Goal: Task Accomplishment & Management: Use online tool/utility

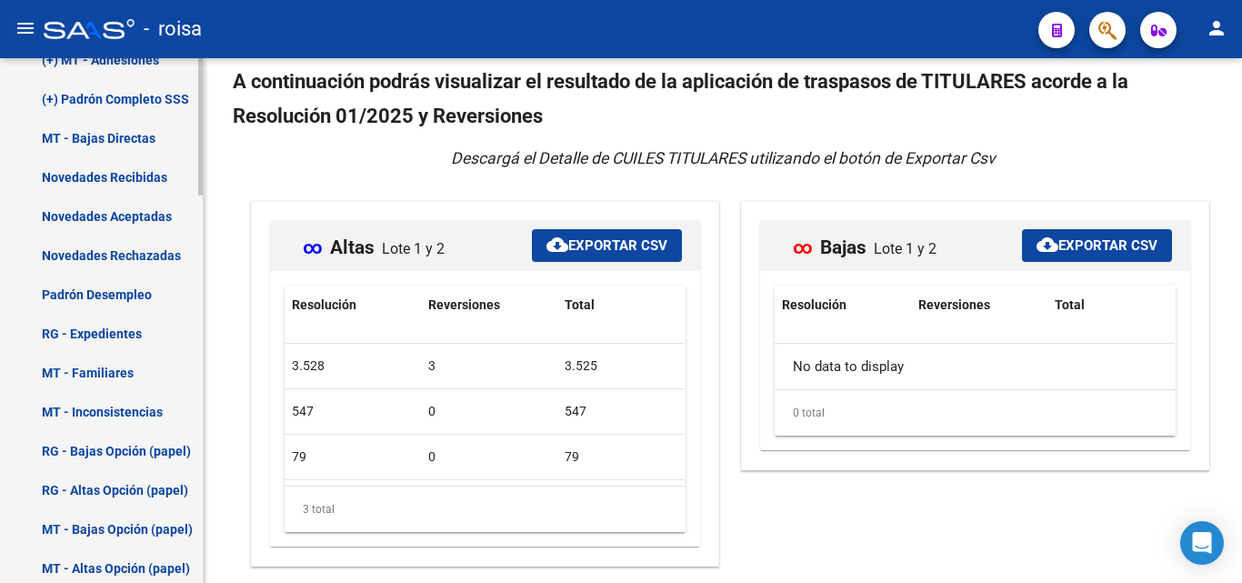
scroll to position [1136, 0]
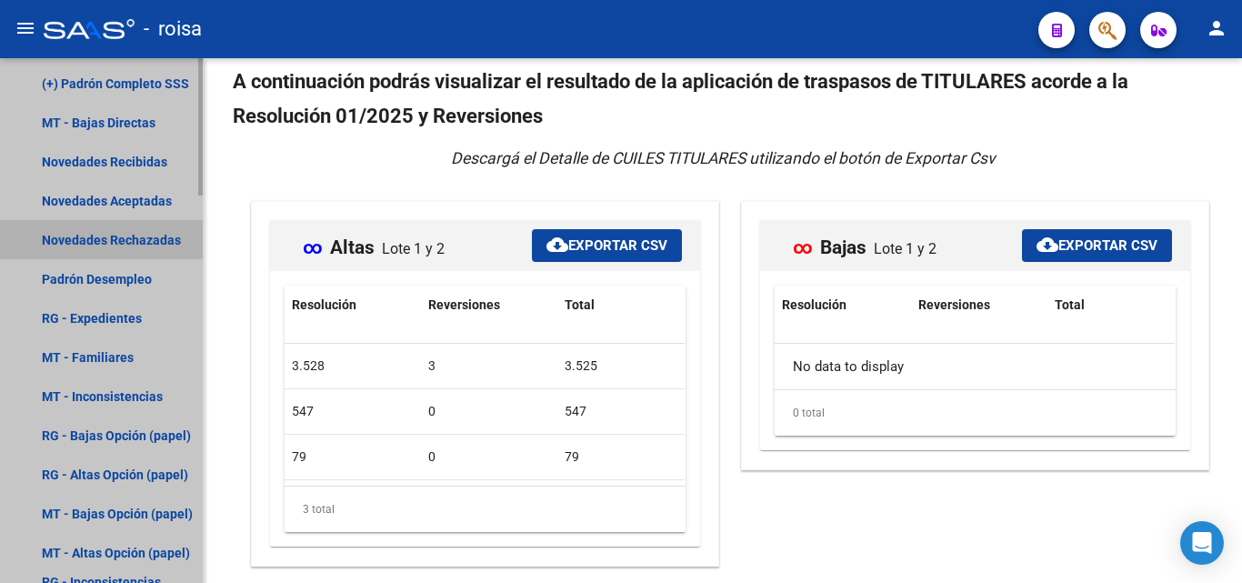
click at [135, 230] on link "Novedades Rechazadas" at bounding box center [101, 239] width 203 height 39
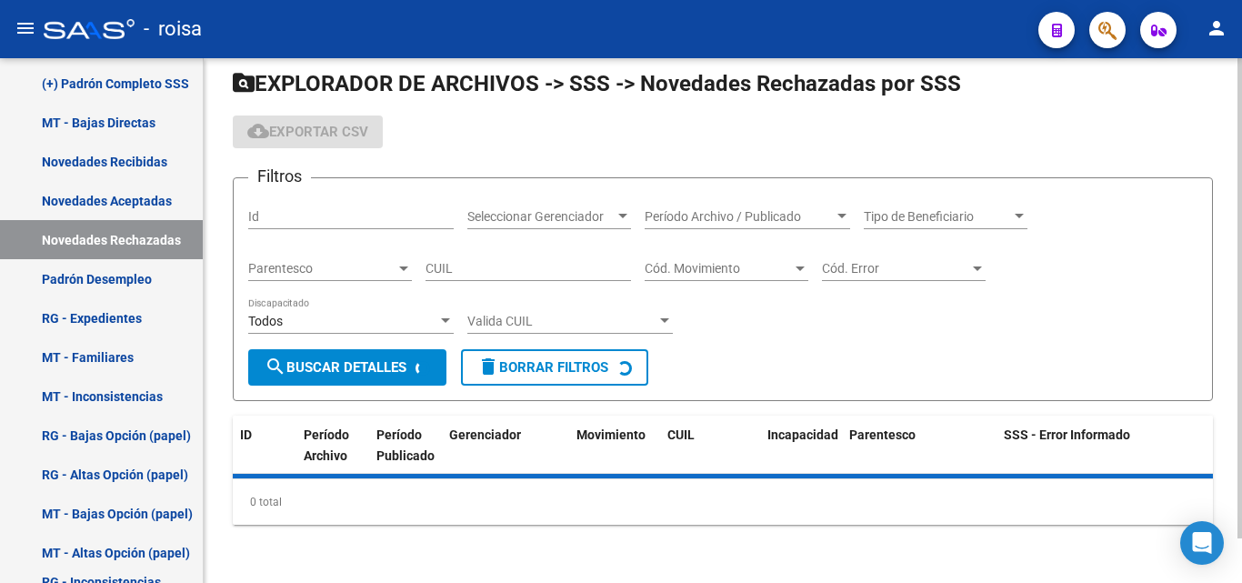
scroll to position [54, 0]
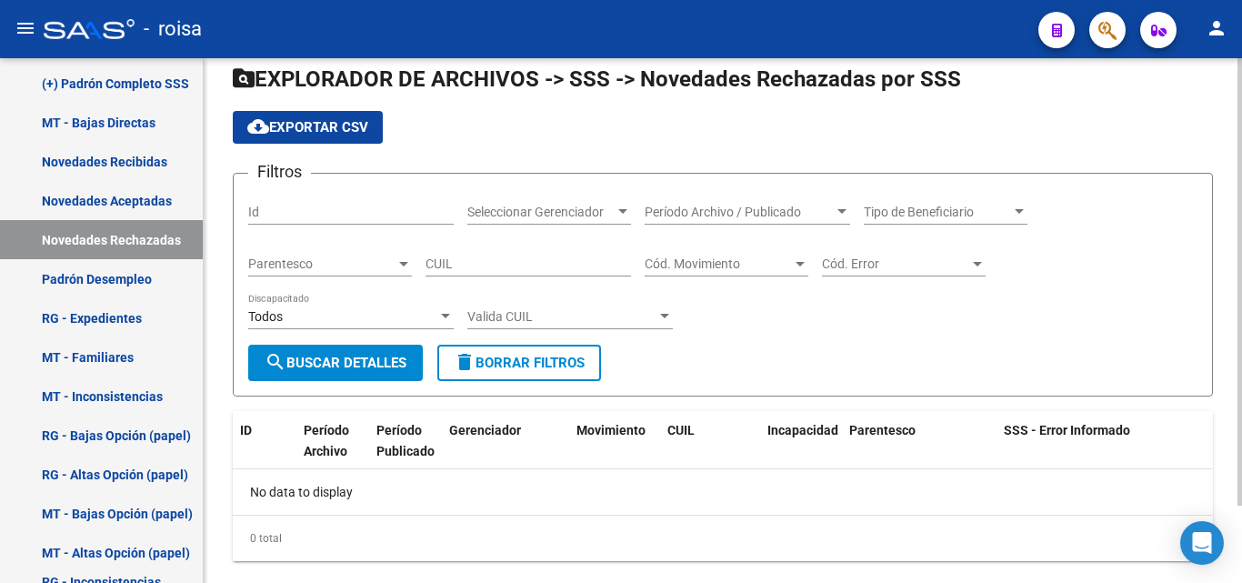
click at [942, 215] on span "Tipo de Beneficiario" at bounding box center [937, 212] width 147 height 15
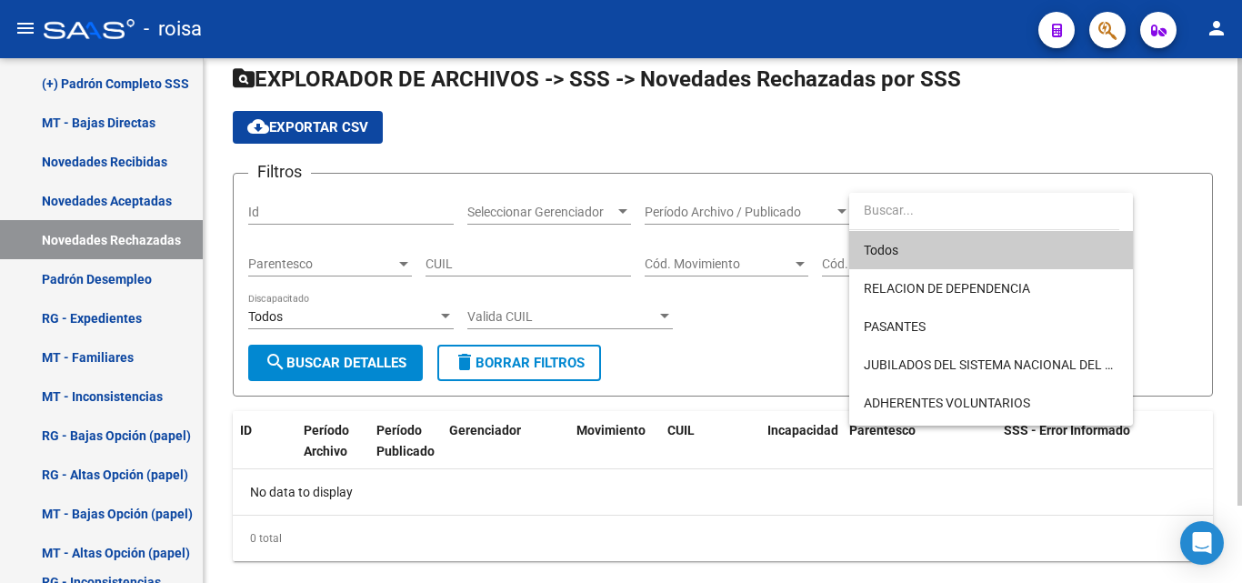
click at [942, 215] on input "dropdown search" at bounding box center [984, 210] width 270 height 38
click at [635, 138] on div at bounding box center [621, 291] width 1242 height 583
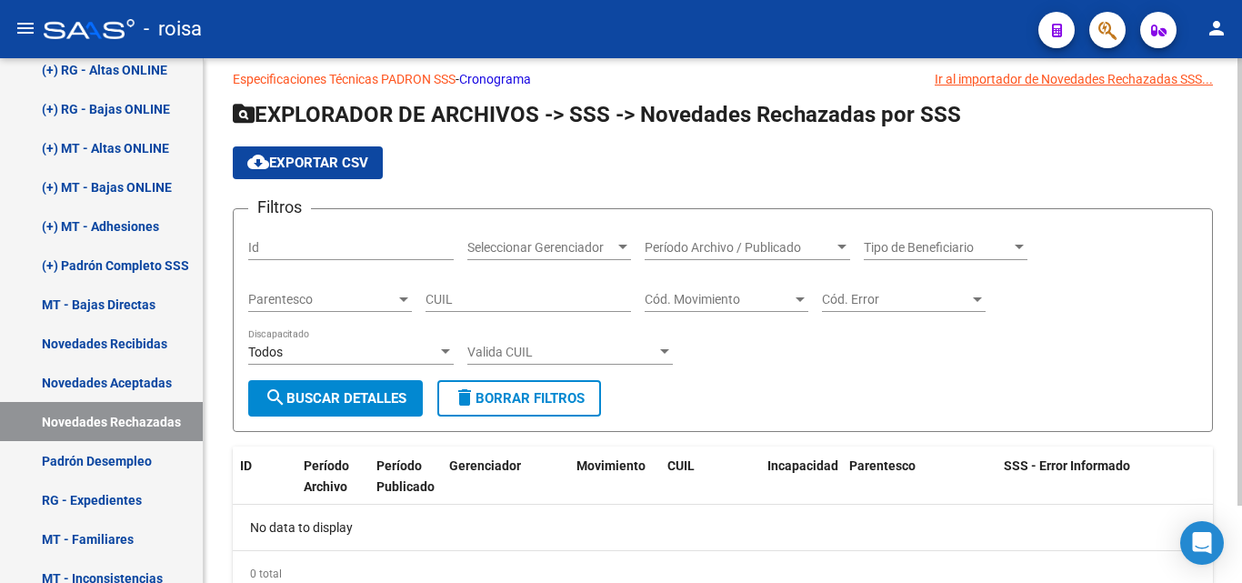
scroll to position [0, 0]
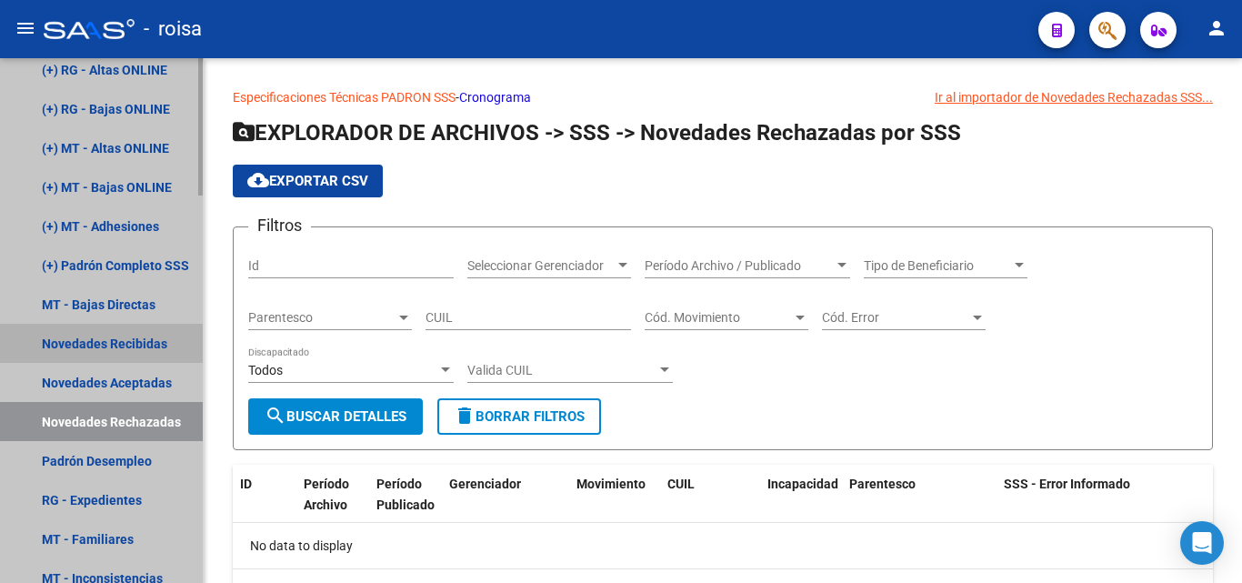
click at [132, 342] on link "Novedades Recibidas" at bounding box center [101, 343] width 203 height 39
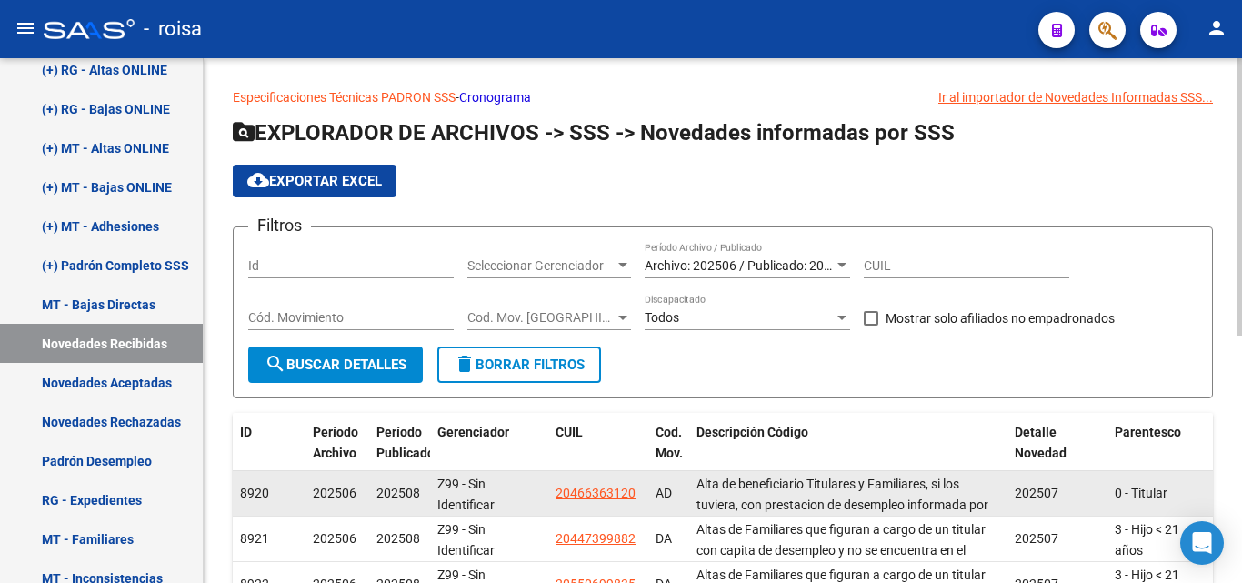
scroll to position [65, 0]
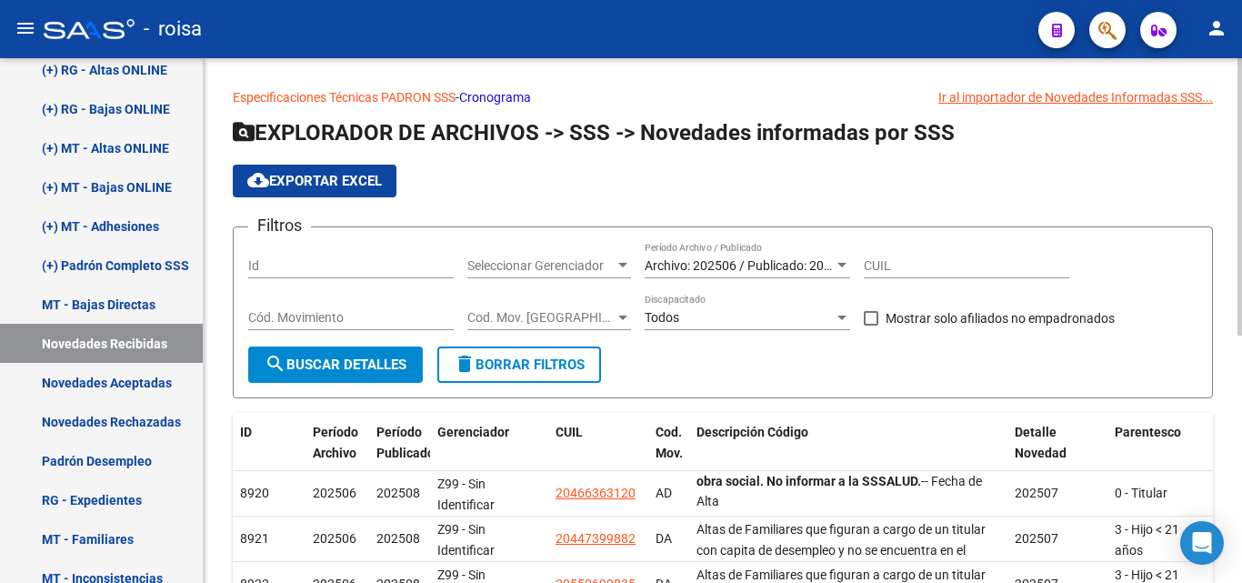
click at [826, 263] on span "Archivo: 202506 / Publicado: 202508" at bounding box center [749, 265] width 208 height 15
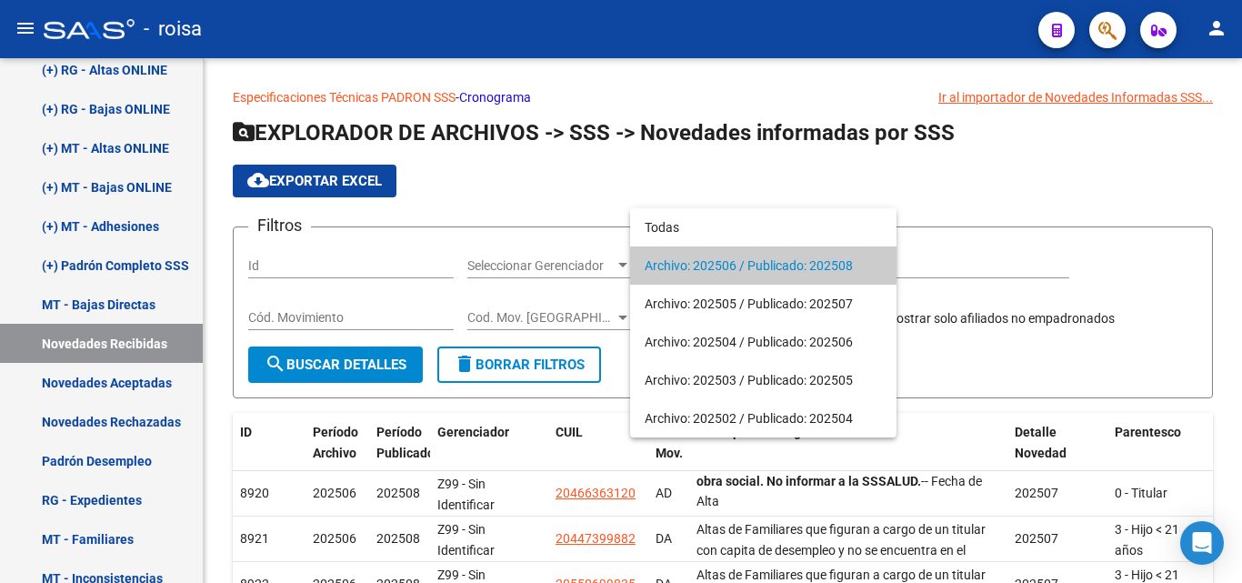
click at [998, 181] on div at bounding box center [621, 291] width 1242 height 583
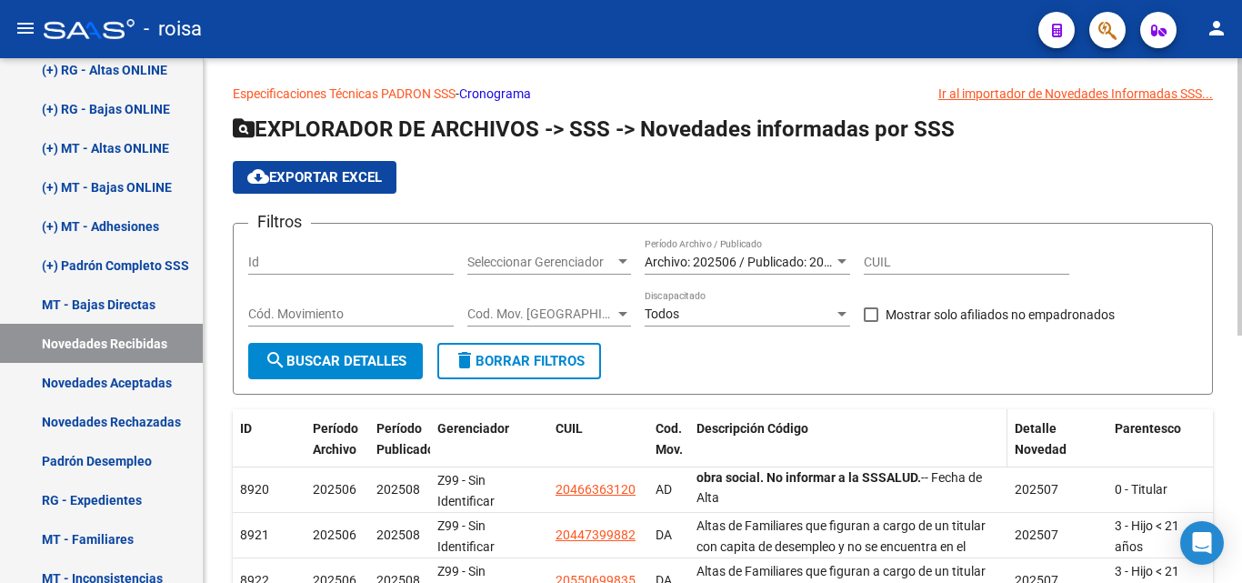
scroll to position [0, 0]
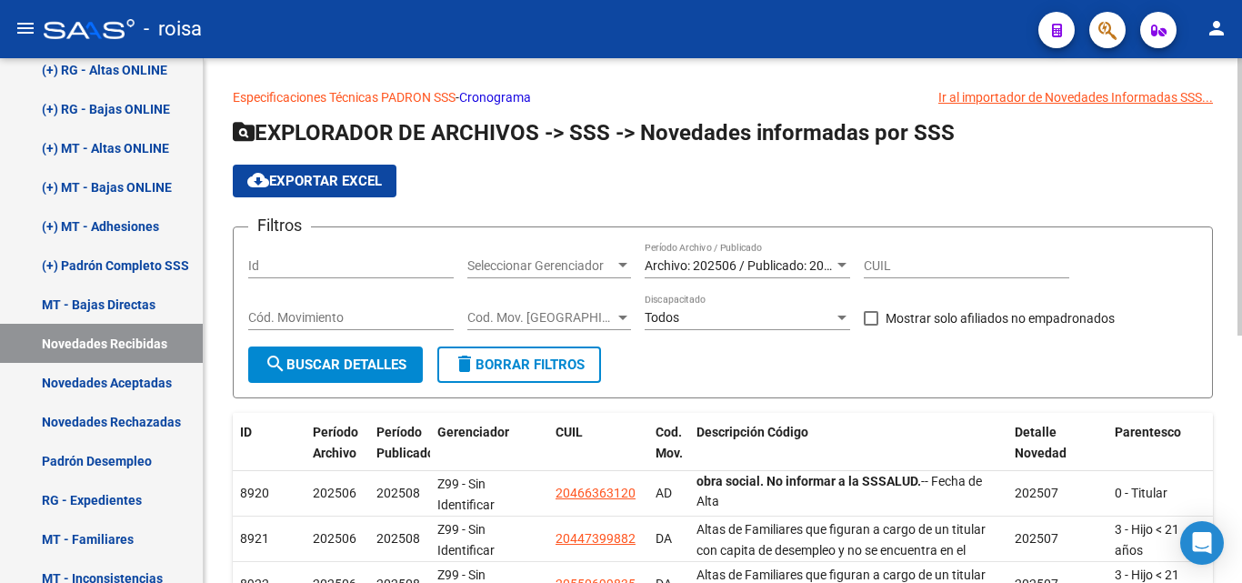
click at [711, 193] on div "cloud_download Exportar EXCEL" at bounding box center [723, 181] width 980 height 33
click at [1129, 165] on div "cloud_download Exportar EXCEL" at bounding box center [723, 181] width 980 height 33
click at [842, 269] on div at bounding box center [842, 265] width 16 height 15
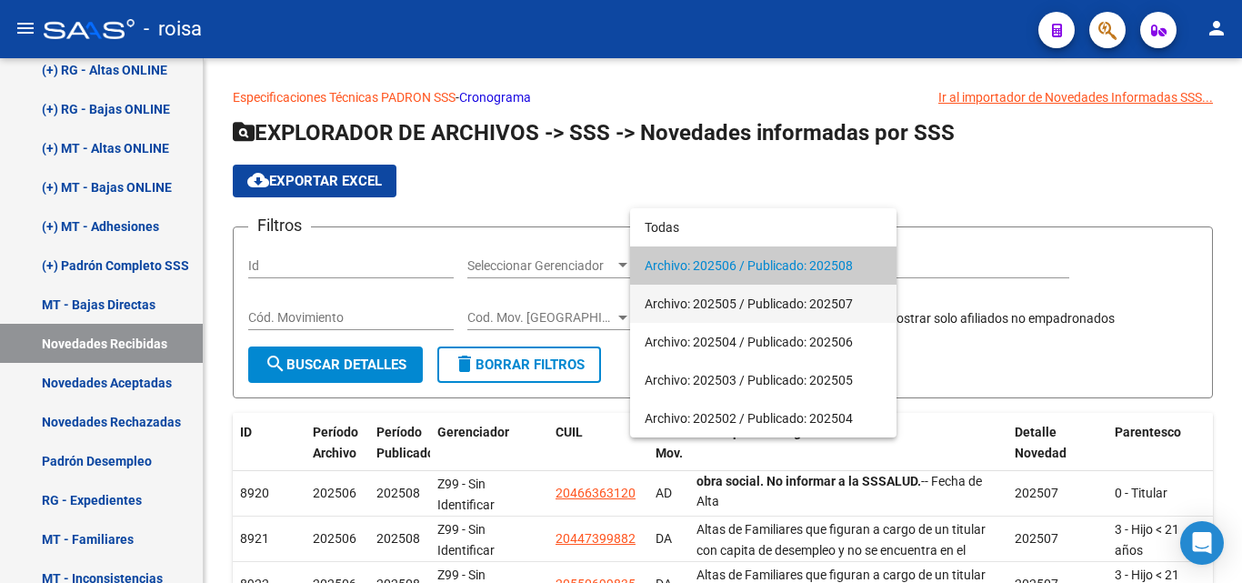
click at [832, 310] on span "Archivo: 202505 / Publicado: 202507" at bounding box center [763, 304] width 237 height 38
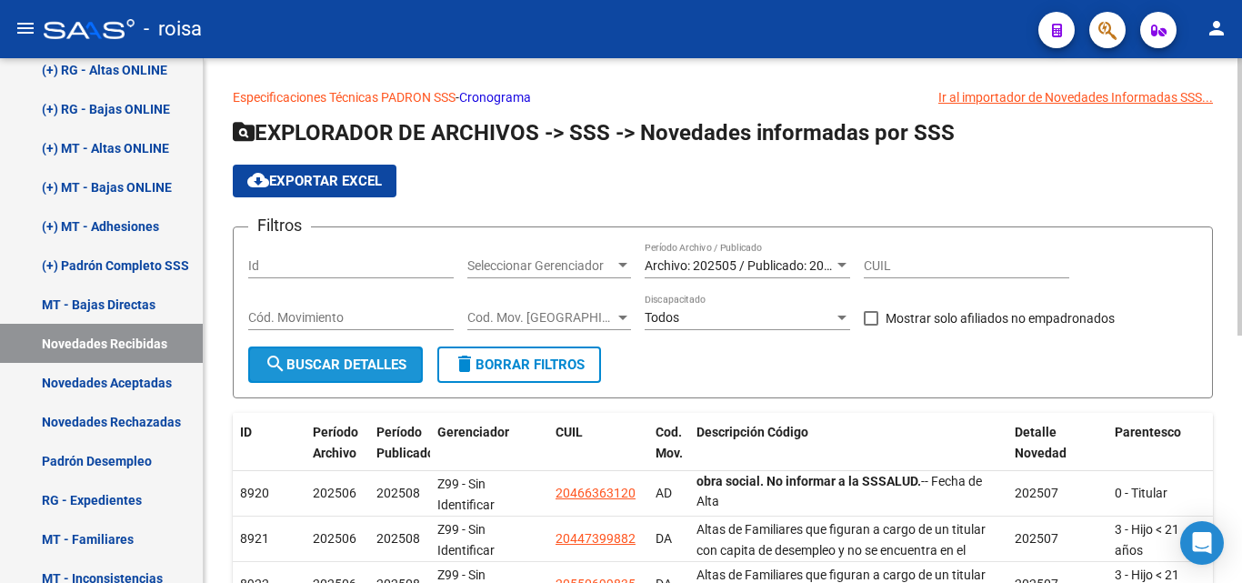
click at [349, 355] on button "search Buscar Detalles" at bounding box center [335, 364] width 175 height 36
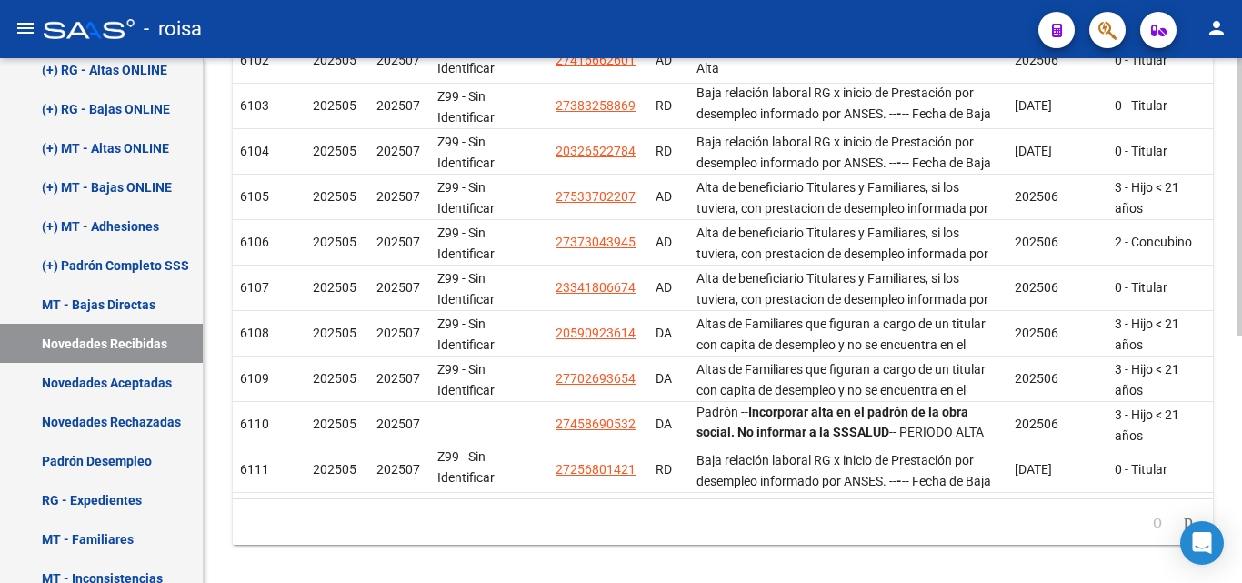
scroll to position [467, 0]
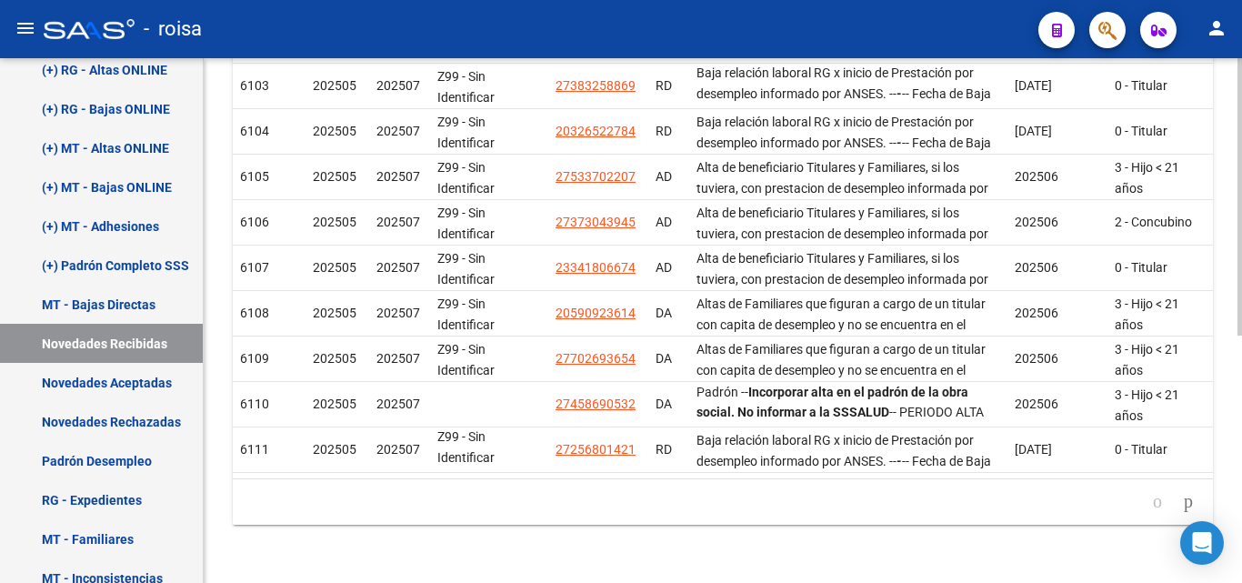
click at [416, 514] on datatable-pager "1 2 3 4 5" at bounding box center [723, 501] width 962 height 31
click at [147, 391] on link "Novedades Aceptadas" at bounding box center [101, 382] width 203 height 39
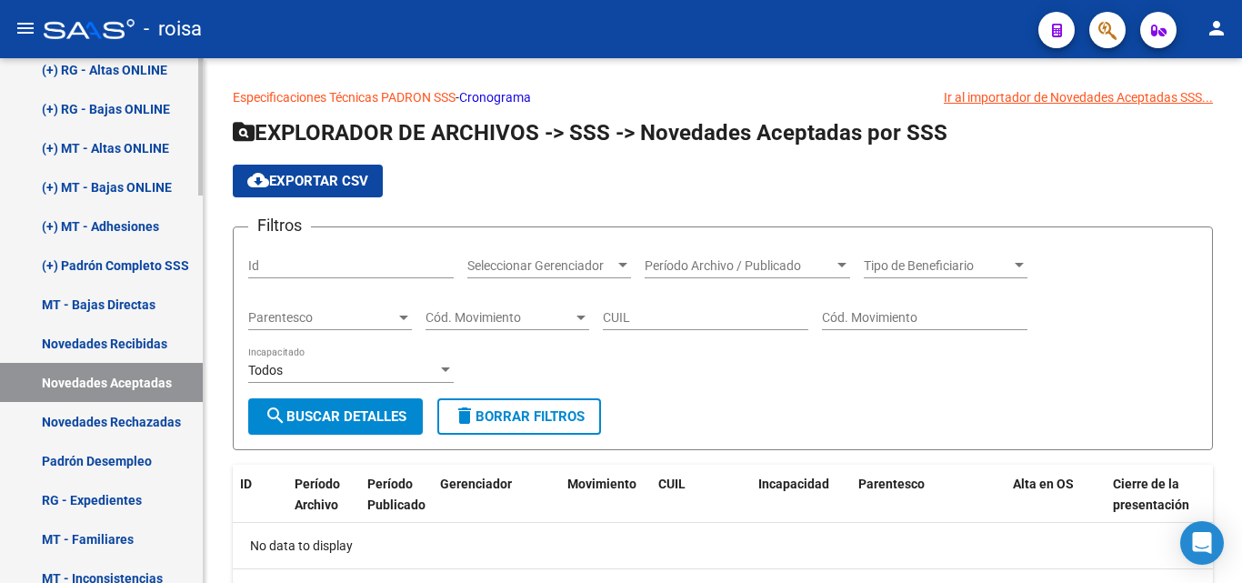
click at [154, 422] on link "Novedades Rechazadas" at bounding box center [101, 421] width 203 height 39
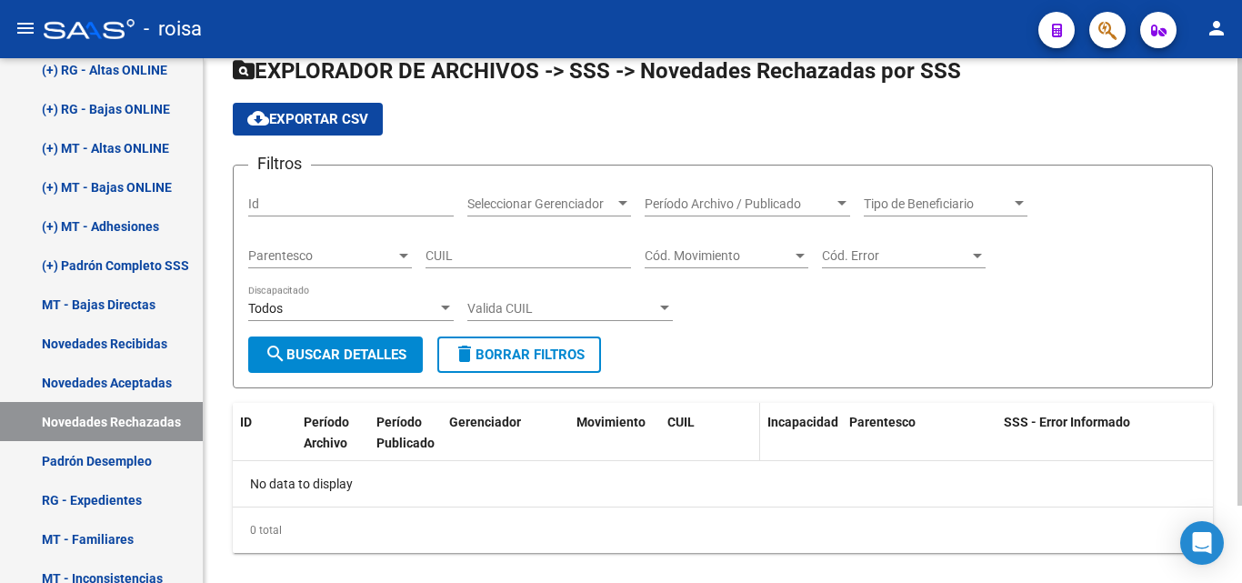
scroll to position [90, 0]
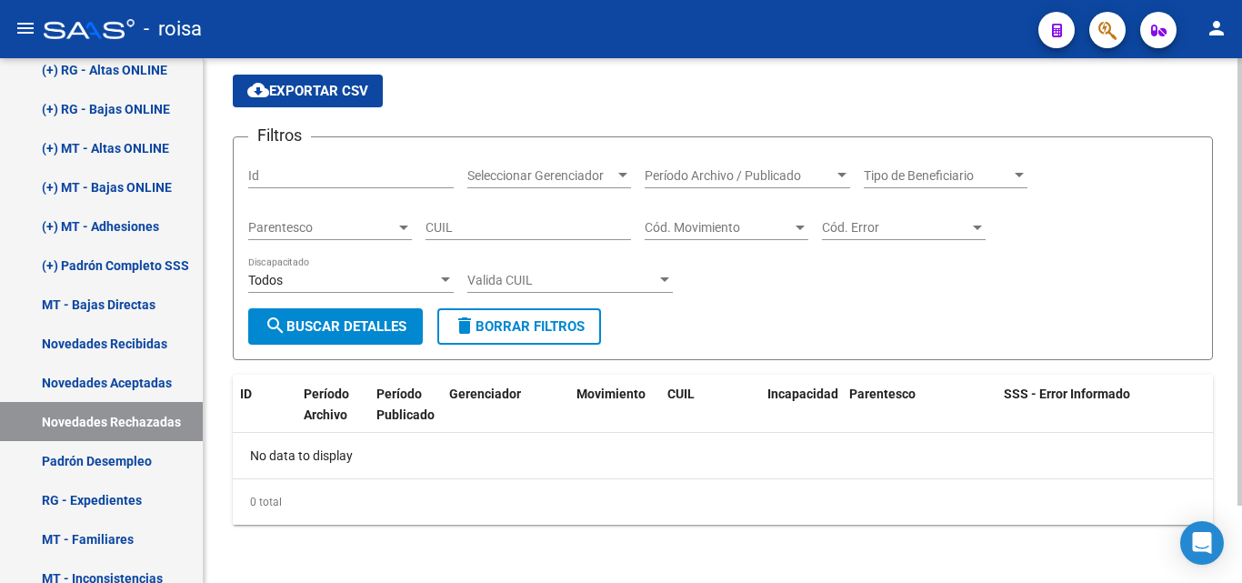
click at [827, 176] on span "Período Archivo / Publicado" at bounding box center [739, 175] width 189 height 15
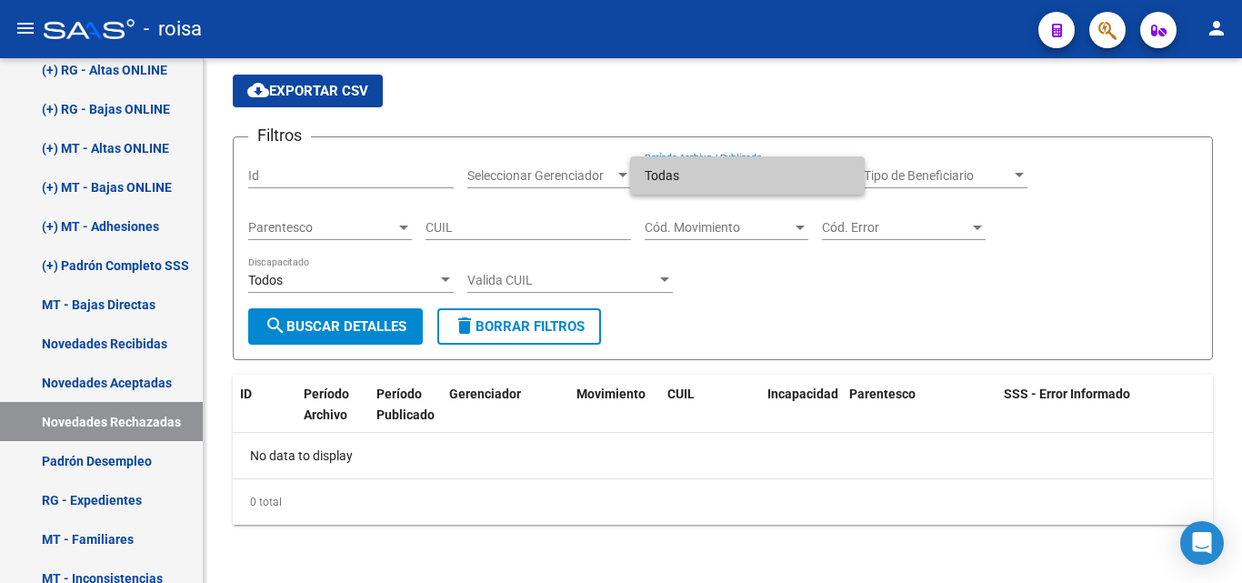
click at [919, 176] on div at bounding box center [621, 291] width 1242 height 583
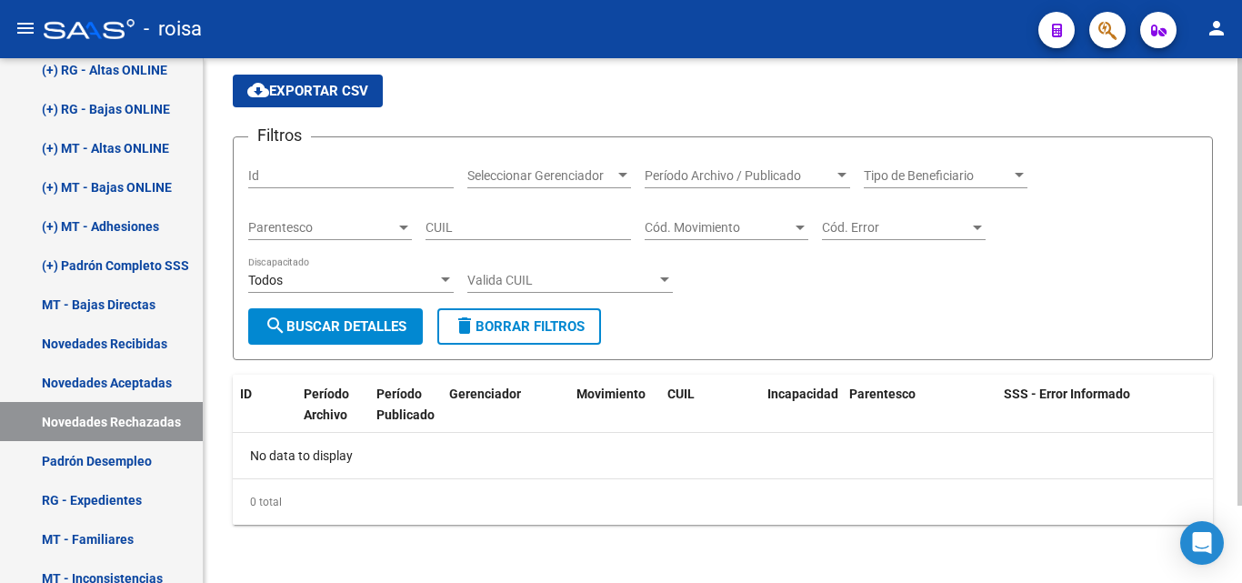
click at [770, 132] on app-list-header "EXPLORADOR DE ARCHIVOS -> SSS -> Novedades Rechazadas por SSS cloud_download Ex…" at bounding box center [723, 194] width 980 height 332
click at [336, 315] on button "search Buscar Detalles" at bounding box center [335, 326] width 175 height 36
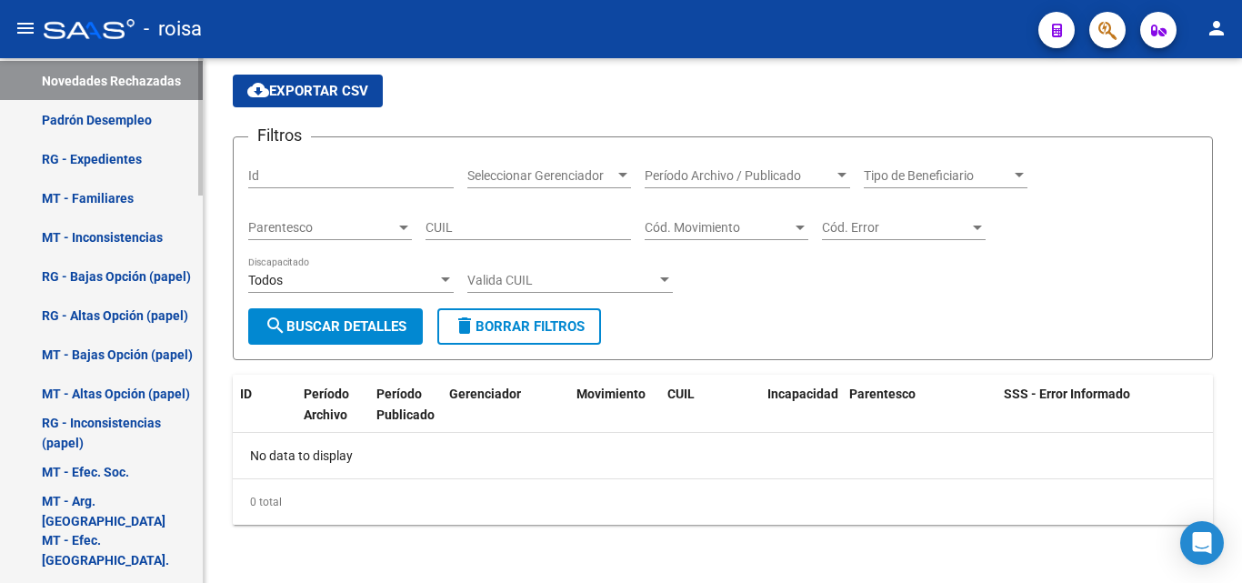
scroll to position [1477, 0]
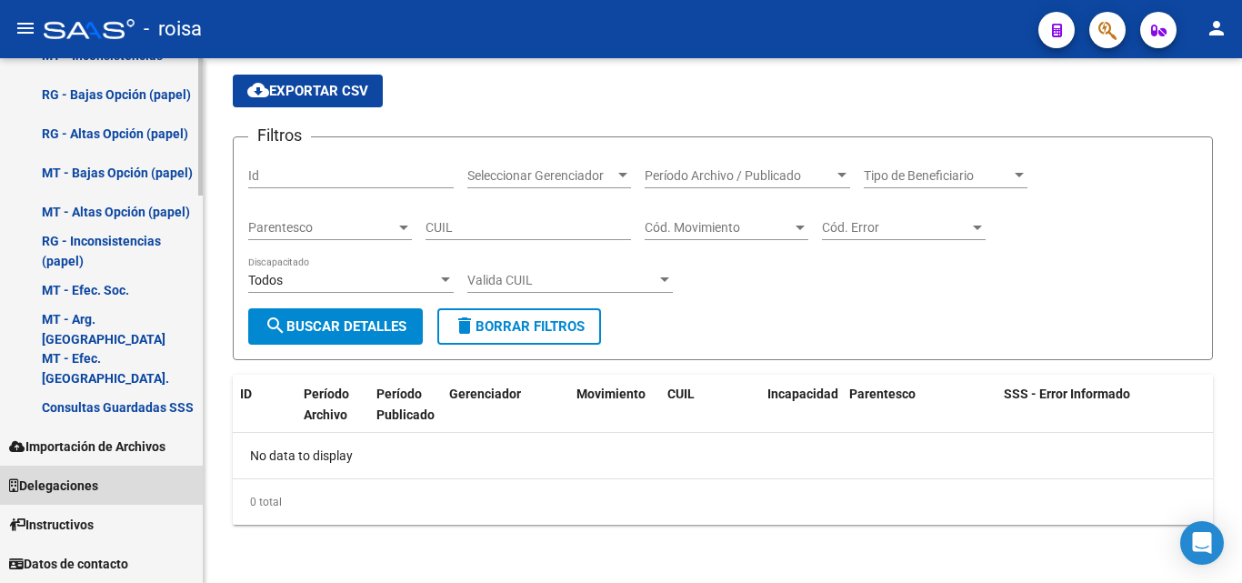
click at [155, 468] on link "Delegaciones" at bounding box center [101, 485] width 203 height 39
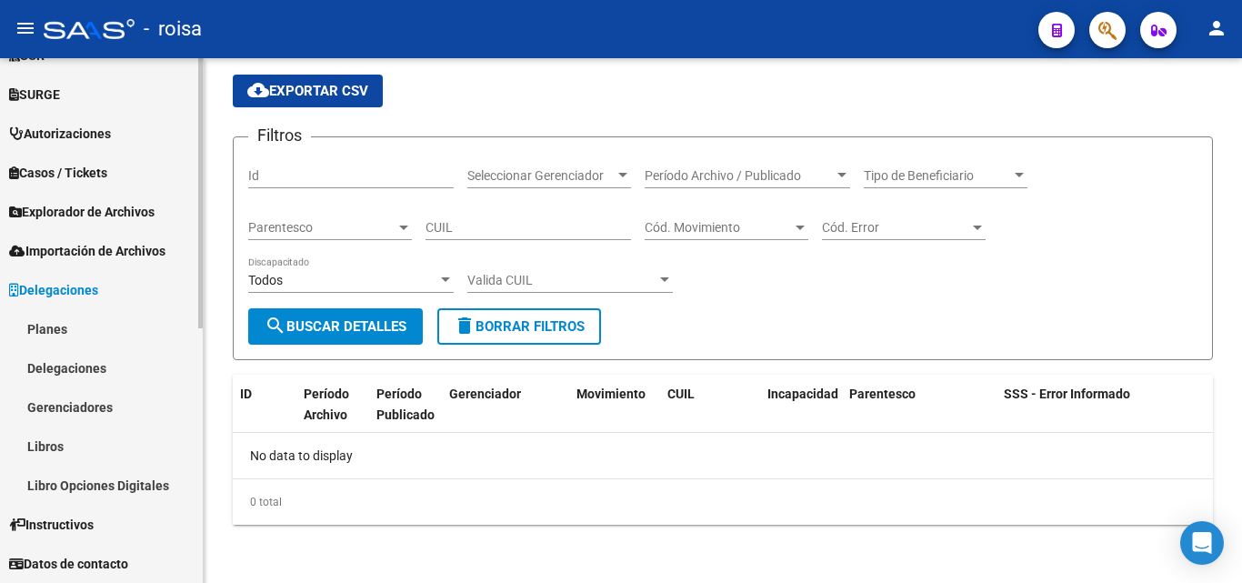
scroll to position [460, 0]
click at [133, 410] on link "Gerenciadores" at bounding box center [101, 406] width 203 height 39
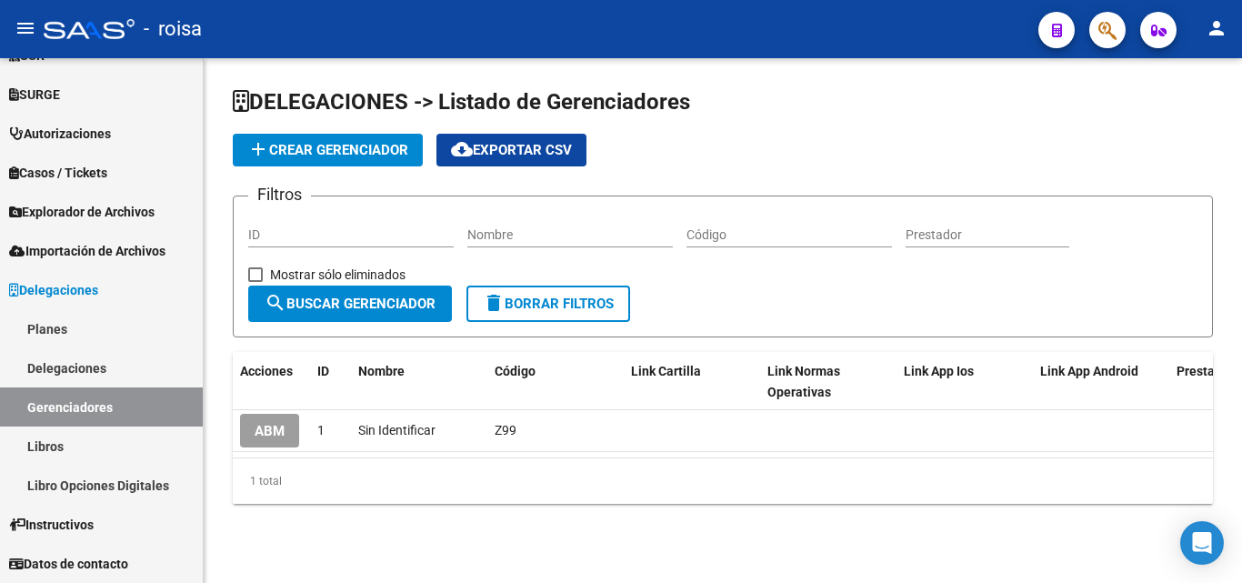
click at [317, 158] on button "add Crear Gerenciador" at bounding box center [328, 150] width 190 height 33
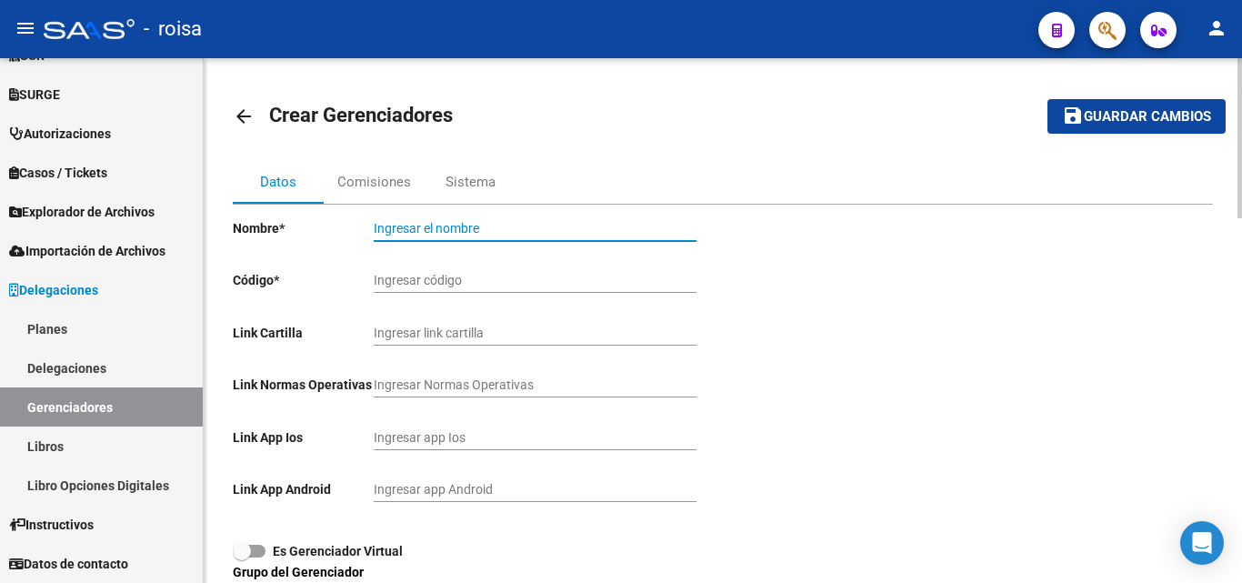
click at [420, 232] on input "Ingresar el nombre" at bounding box center [535, 228] width 323 height 15
type input "r"
type input "ROISA"
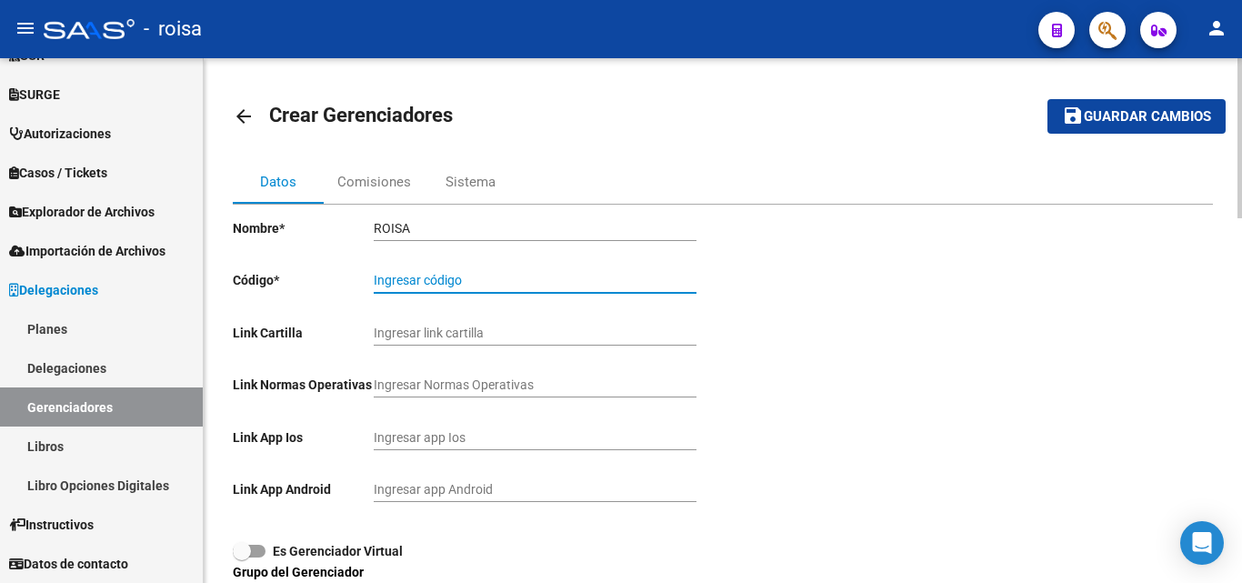
click at [415, 277] on input "Ingresar código" at bounding box center [535, 280] width 323 height 15
click at [365, 273] on app-form-text-field "Código * r25 Ingresar código" at bounding box center [465, 280] width 464 height 15
type input "R25"
click at [1124, 112] on span "Guardar cambios" at bounding box center [1147, 117] width 127 height 16
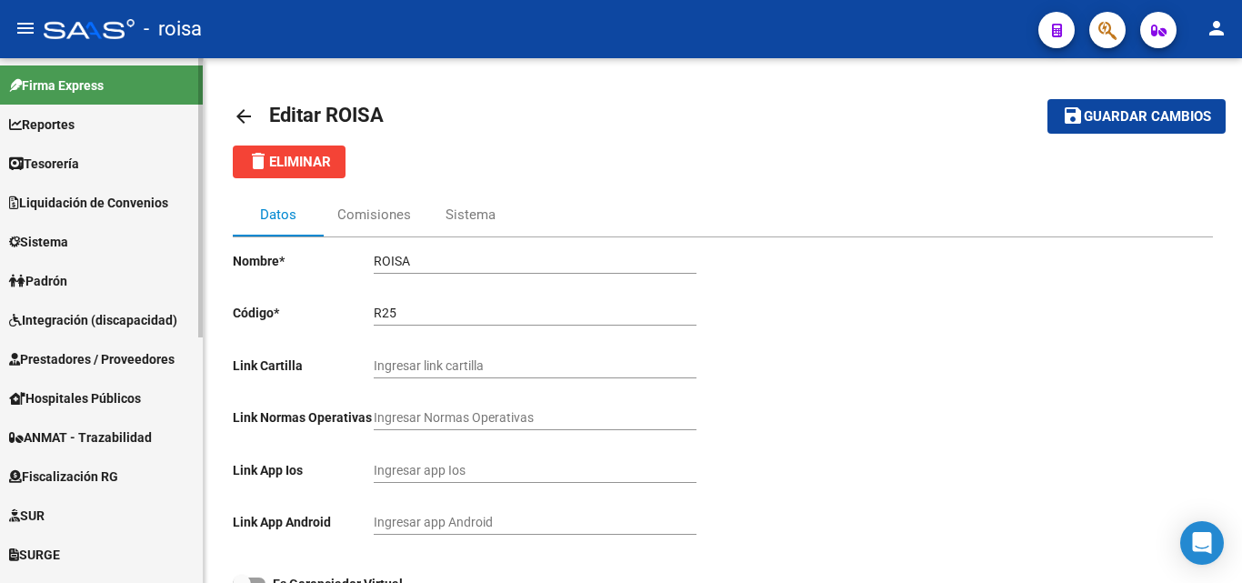
click at [92, 284] on link "Padrón" at bounding box center [101, 280] width 203 height 39
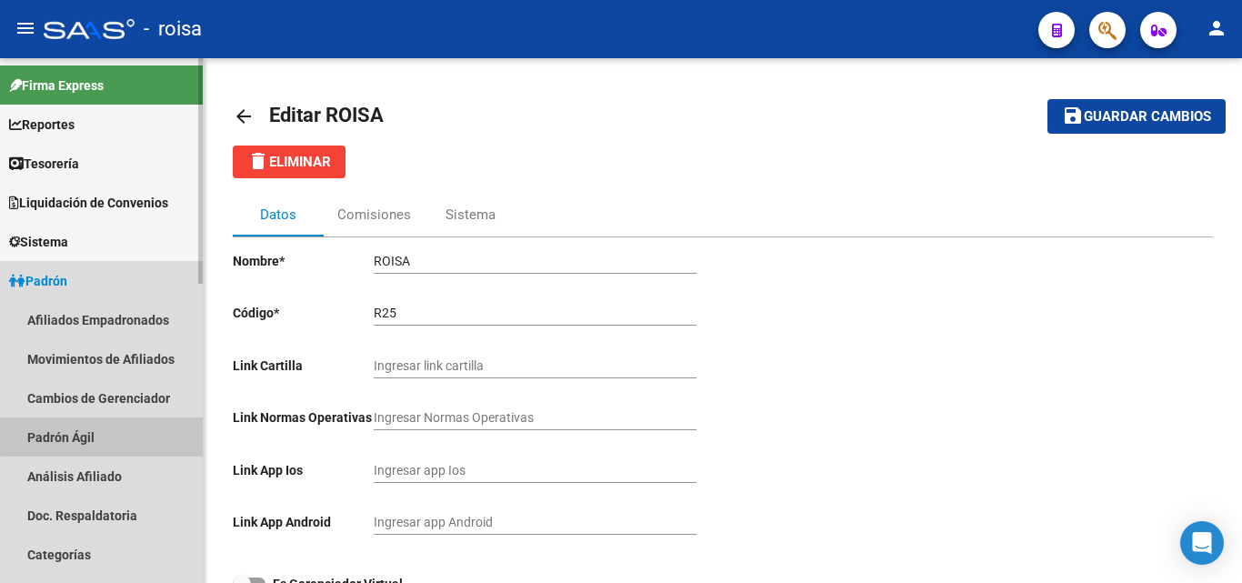
click at [115, 434] on link "Padrón Ágil" at bounding box center [101, 436] width 203 height 39
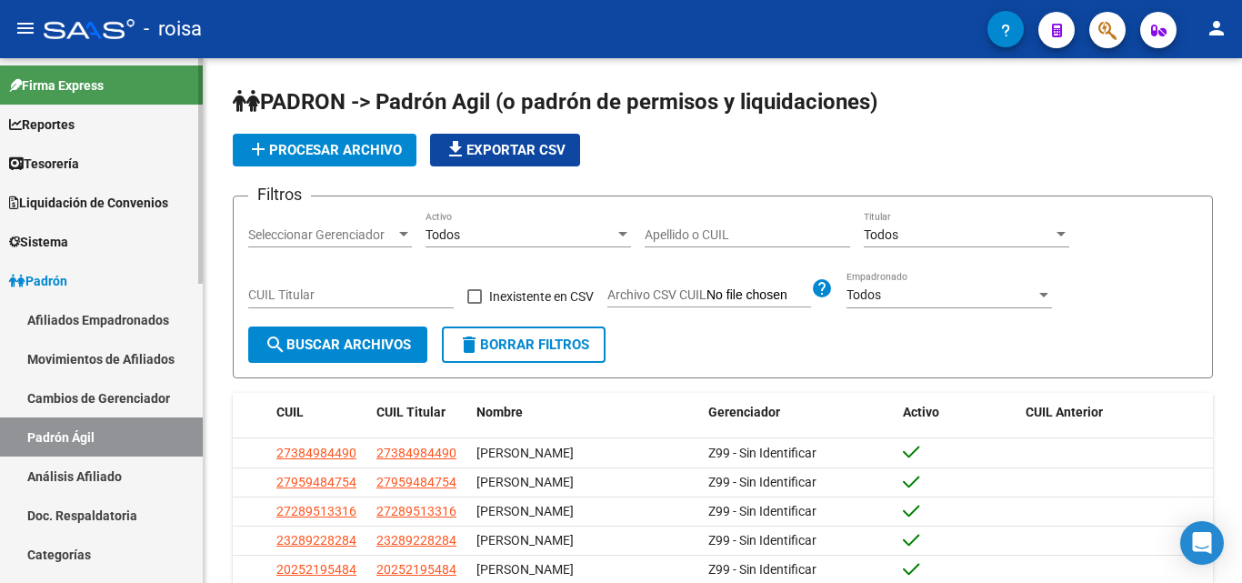
click at [93, 442] on link "Padrón Ágil" at bounding box center [101, 436] width 203 height 39
click at [346, 128] on app-list-header "PADRON -> Padrón Agil (o padrón de permisos y liquidaciones) add Procesar archi…" at bounding box center [723, 232] width 980 height 291
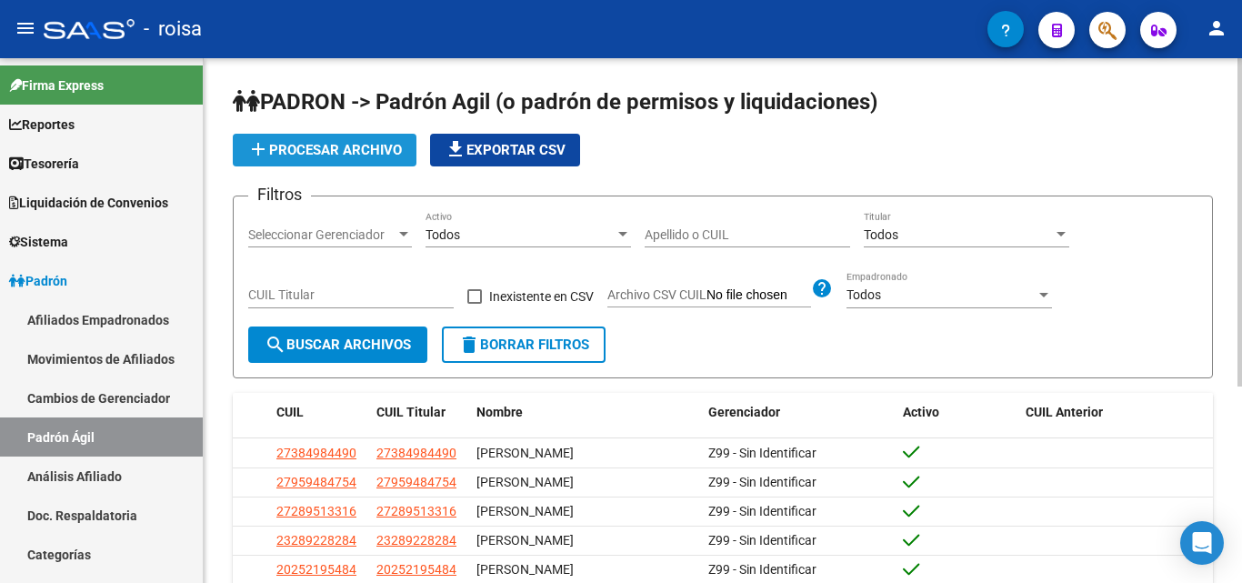
click at [359, 153] on span "add Procesar archivo" at bounding box center [324, 150] width 155 height 16
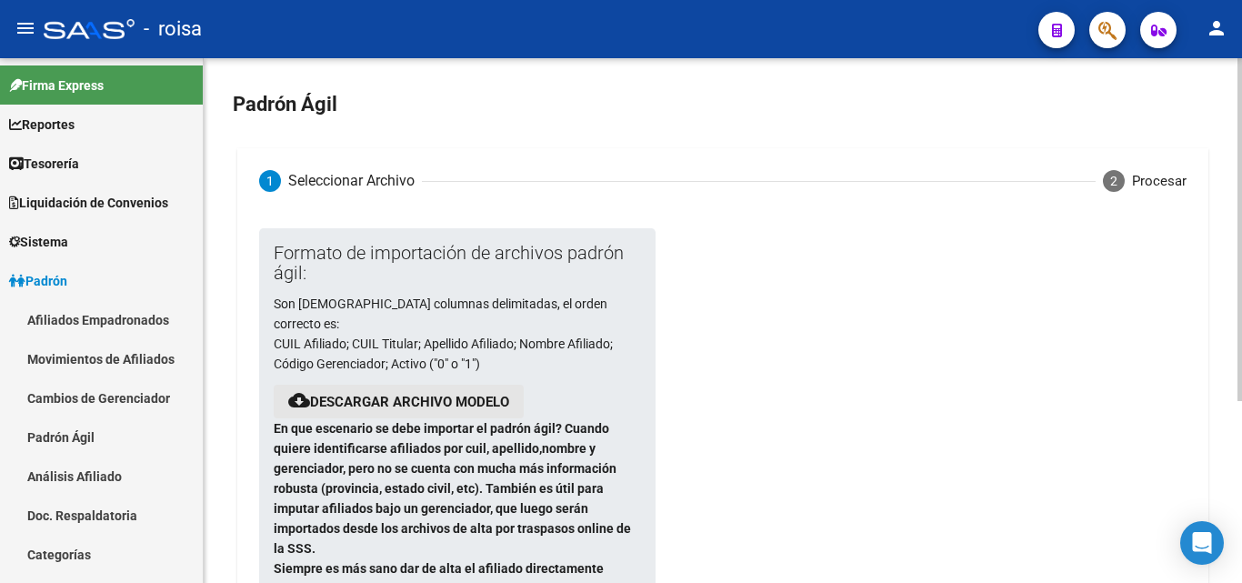
click at [461, 394] on link "Descargar archivo modelo" at bounding box center [409, 402] width 199 height 16
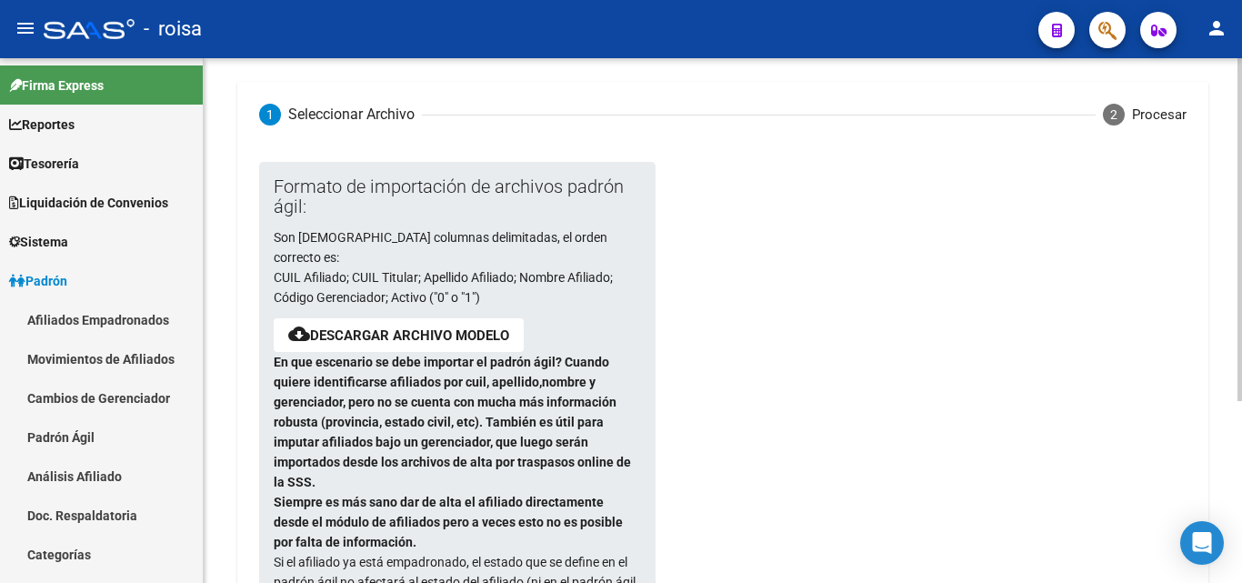
scroll to position [91, 0]
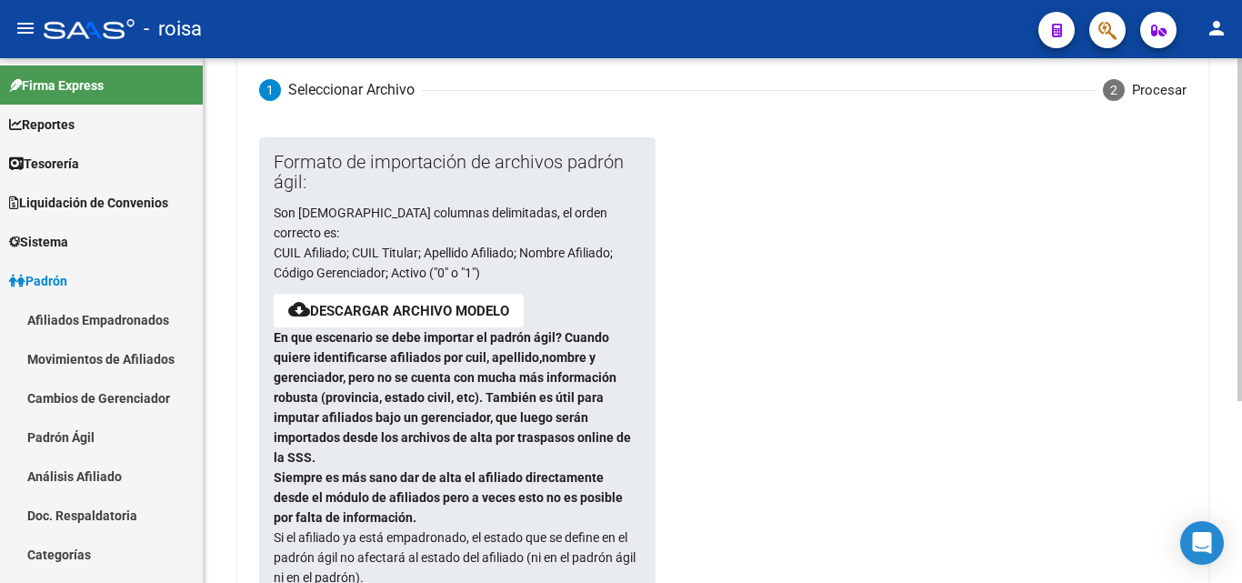
click at [868, 196] on div at bounding box center [890, 401] width 471 height 528
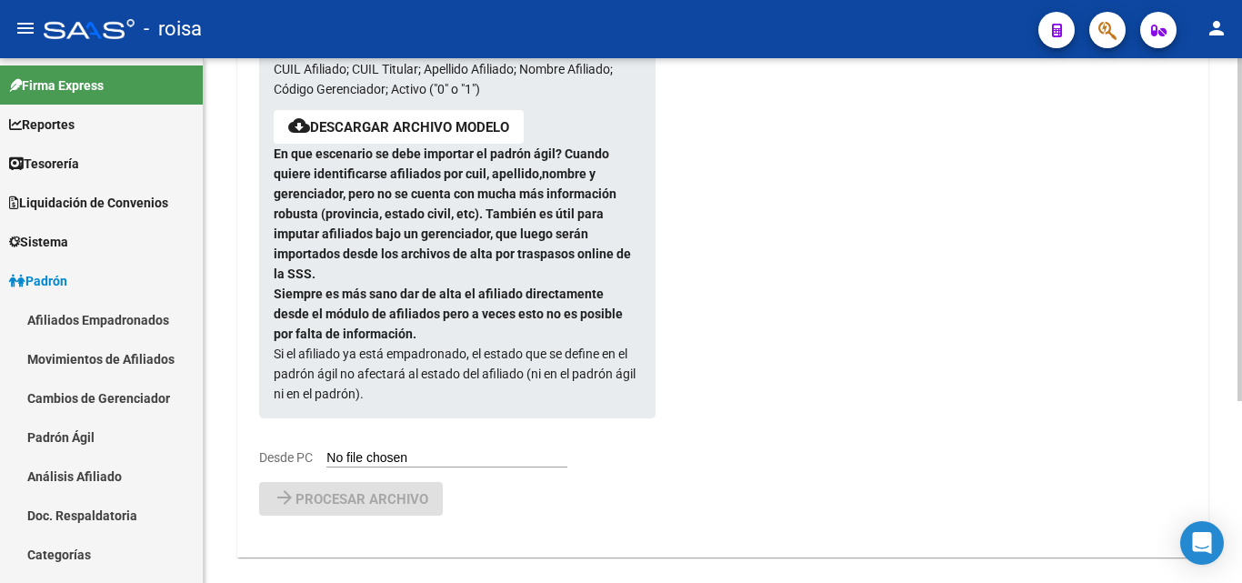
scroll to position [278, 0]
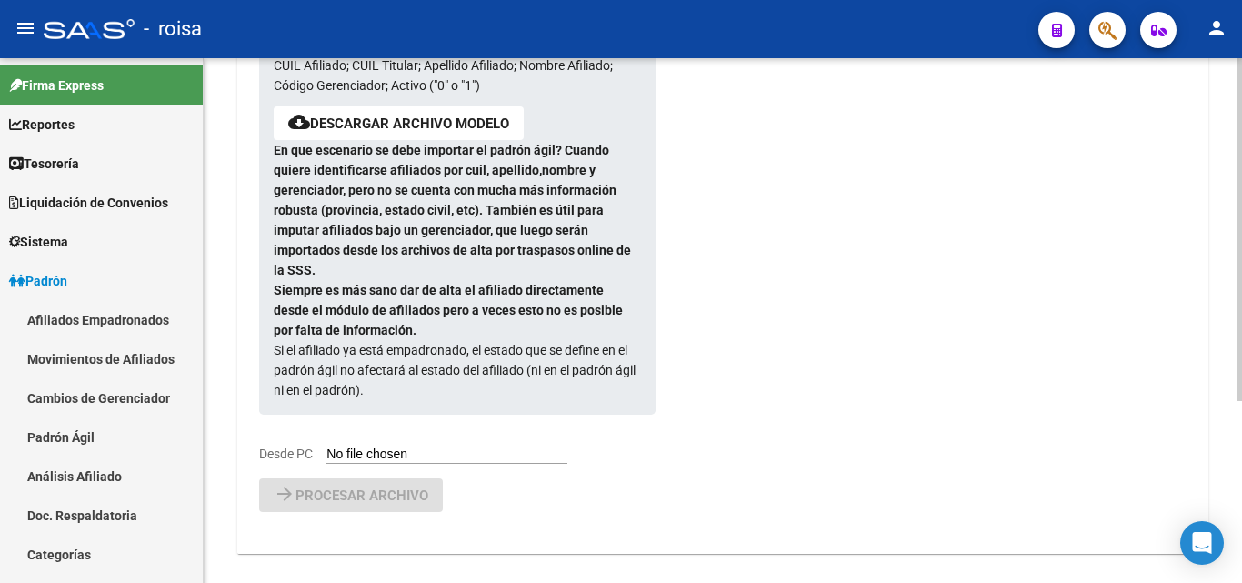
click at [359, 446] on input "Desde PC" at bounding box center [446, 454] width 241 height 17
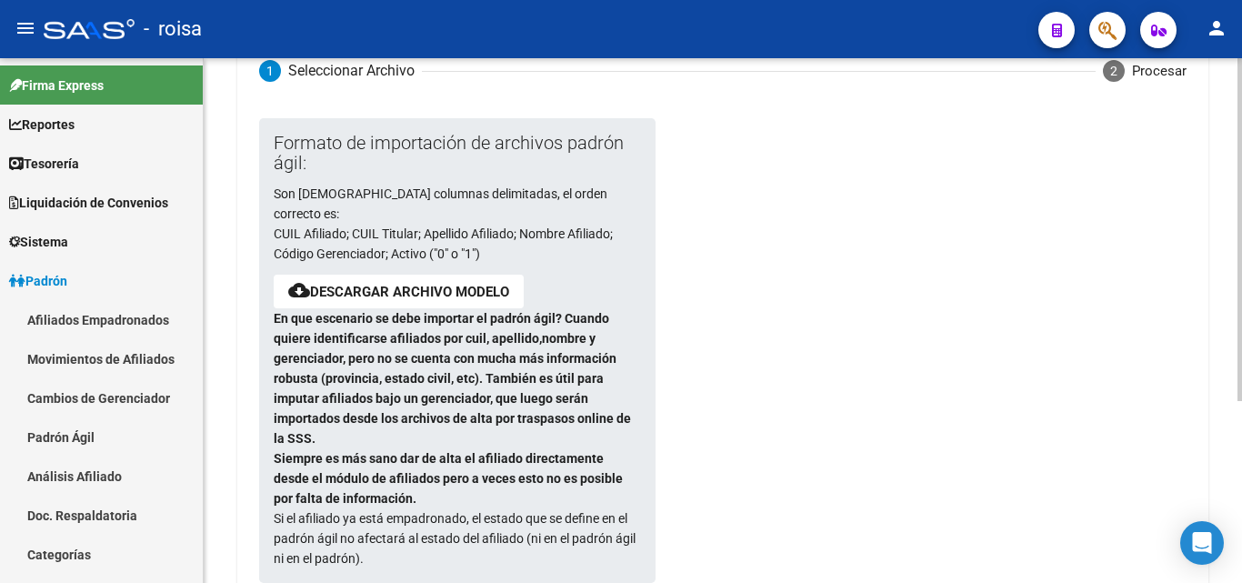
scroll to position [0, 0]
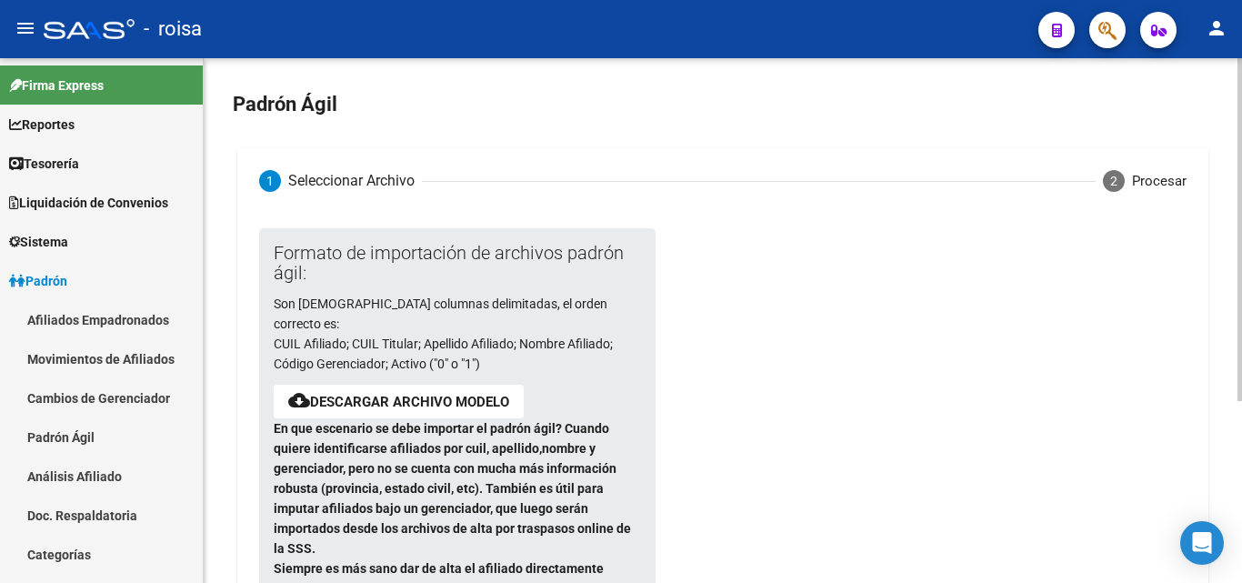
type input "C:\fakepath\PadronAgil.csv"
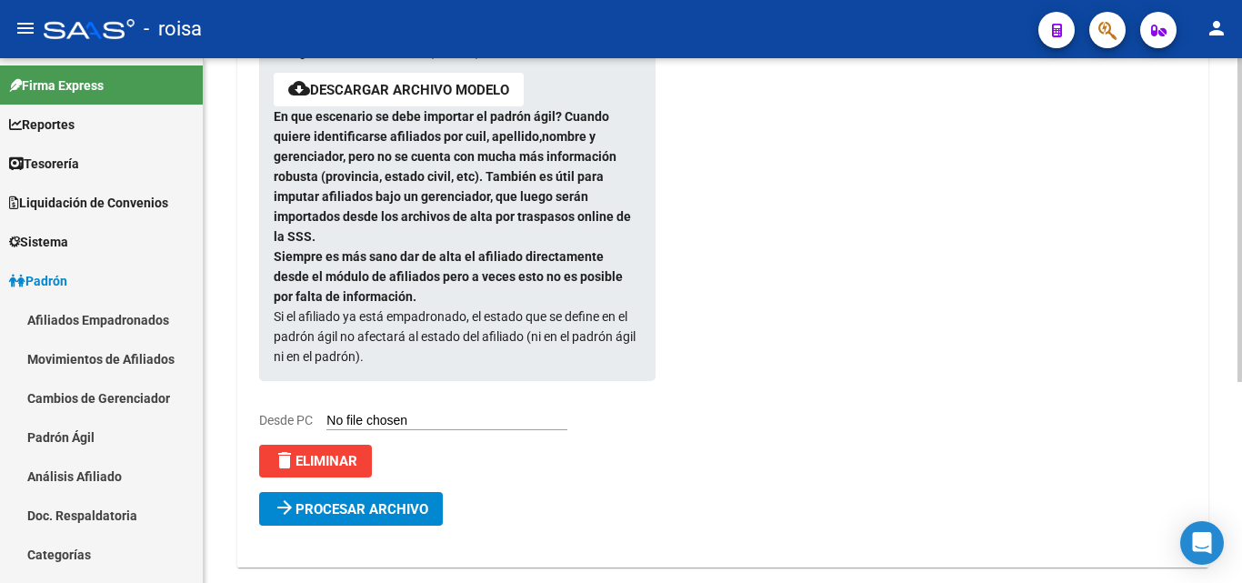
scroll to position [326, 0]
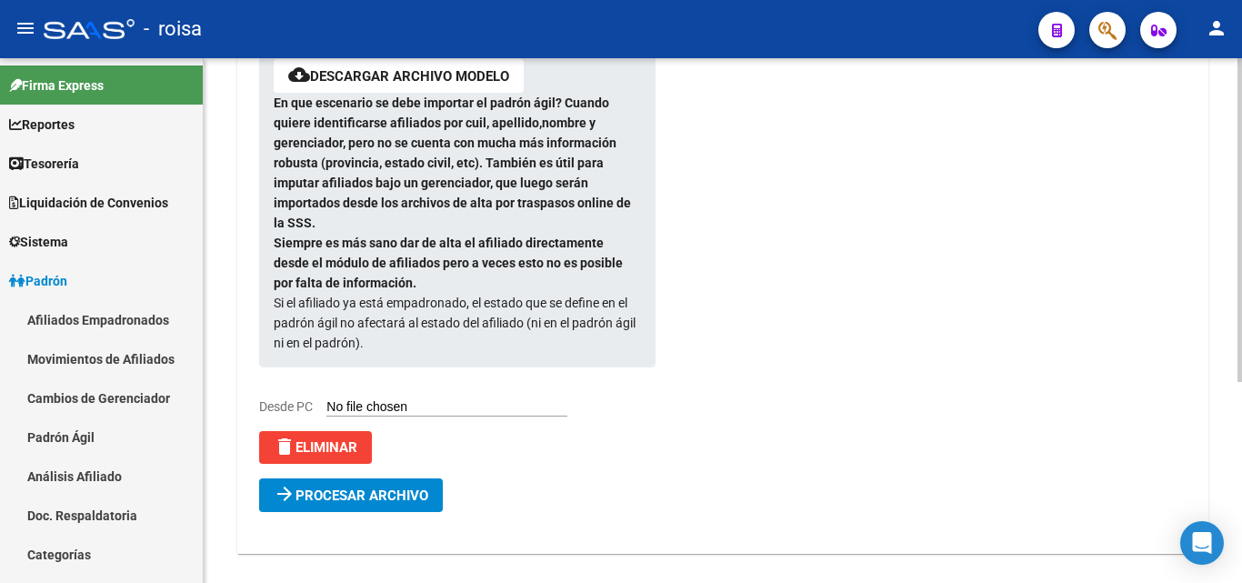
click at [394, 487] on span "Procesar archivo" at bounding box center [362, 495] width 133 height 16
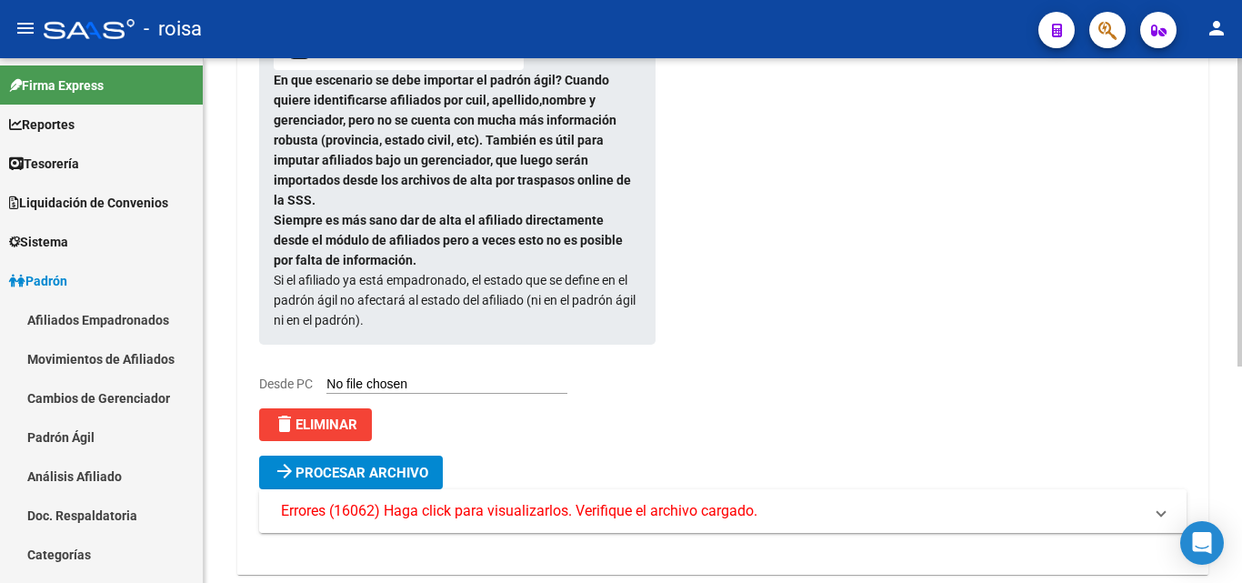
scroll to position [369, 0]
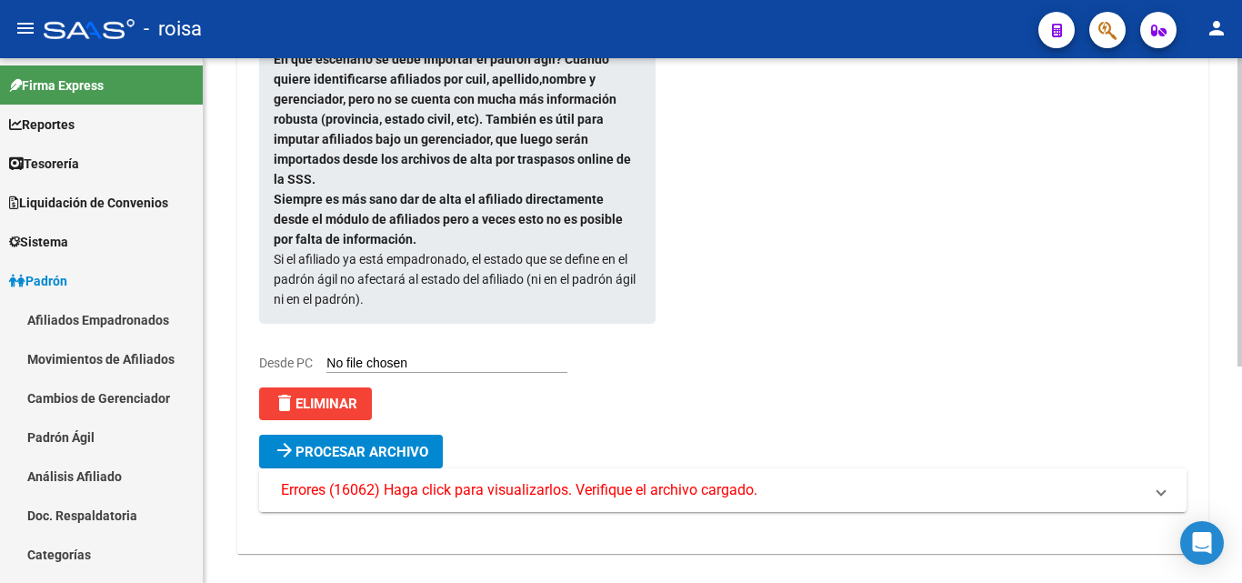
click at [518, 480] on span "Errores (16062) Haga click para visualizarlos. Verifique el archivo cargado." at bounding box center [519, 490] width 476 height 20
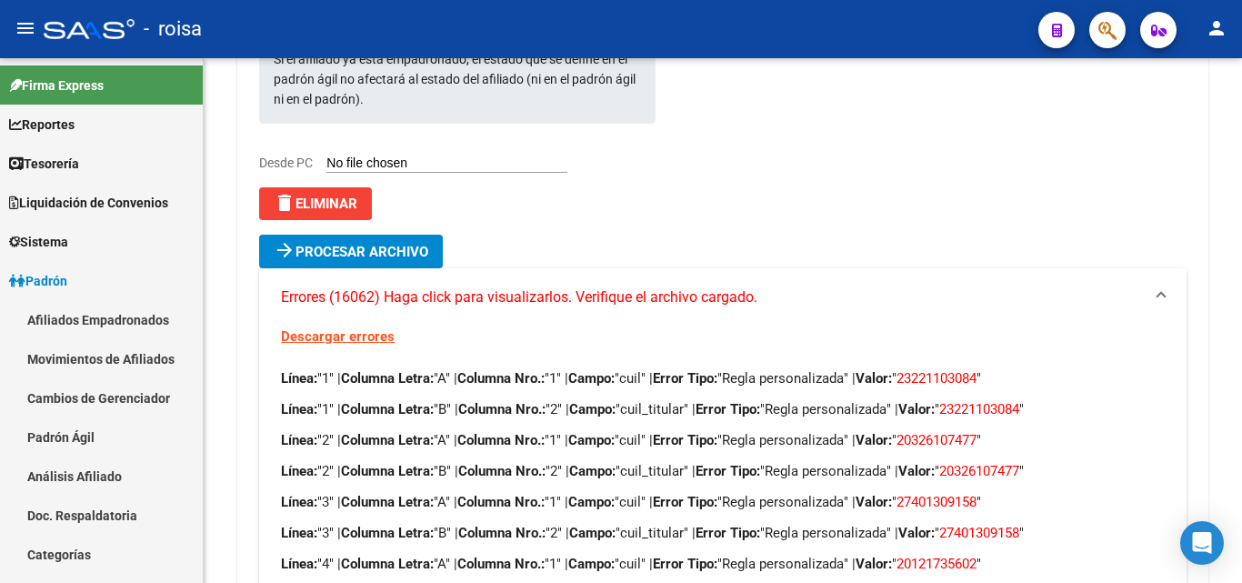
scroll to position [0, 0]
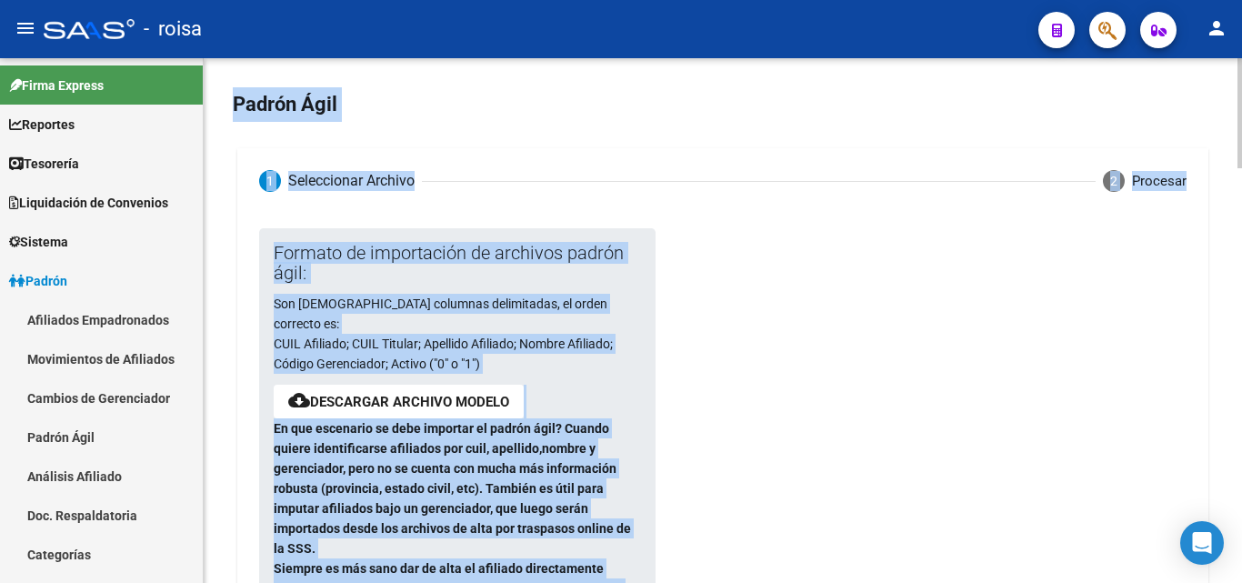
drag, startPoint x: 1084, startPoint y: 457, endPoint x: 338, endPoint y: 64, distance: 843.2
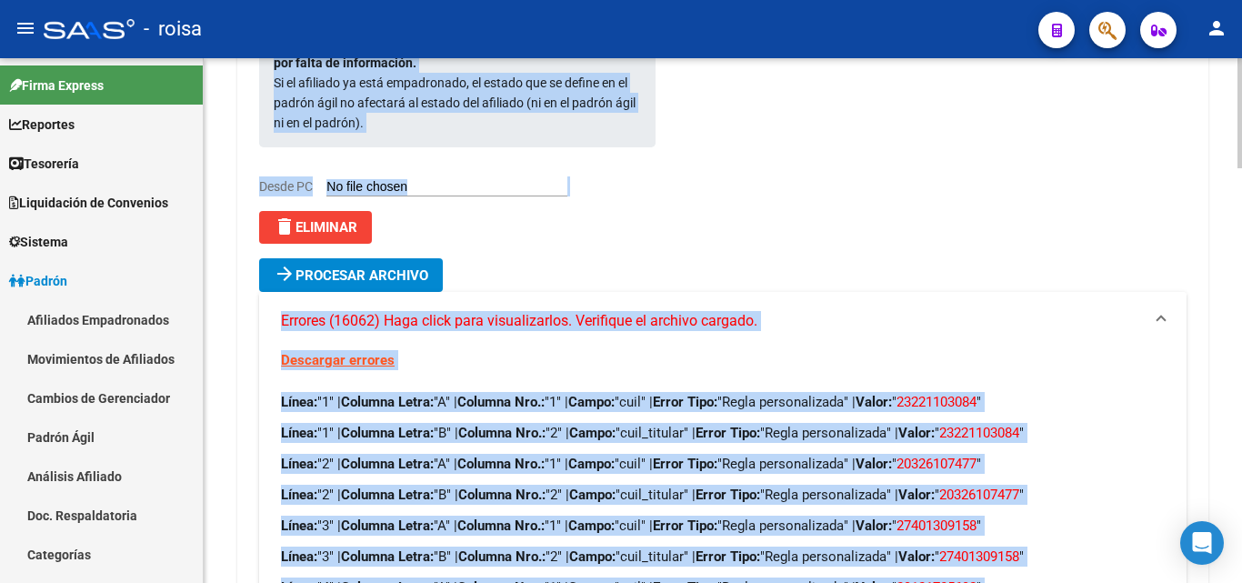
click at [920, 324] on mat-expansion-panel-header "Errores (16062) Haga click para visualizarlos. Verifique el archivo cargado." at bounding box center [722, 321] width 927 height 58
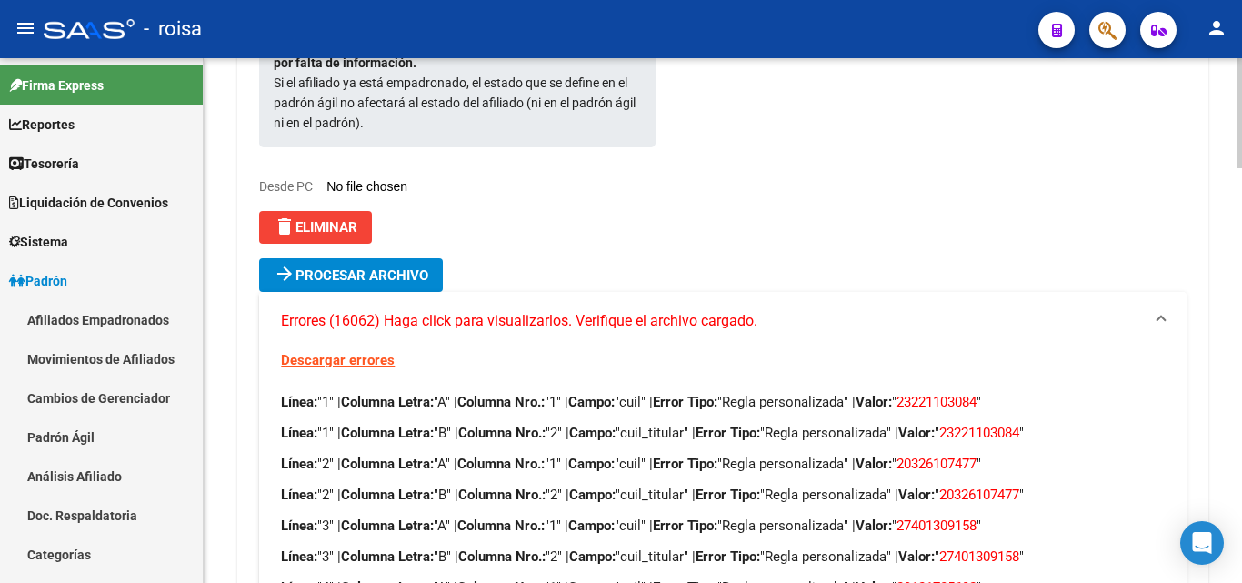
scroll to position [369, 0]
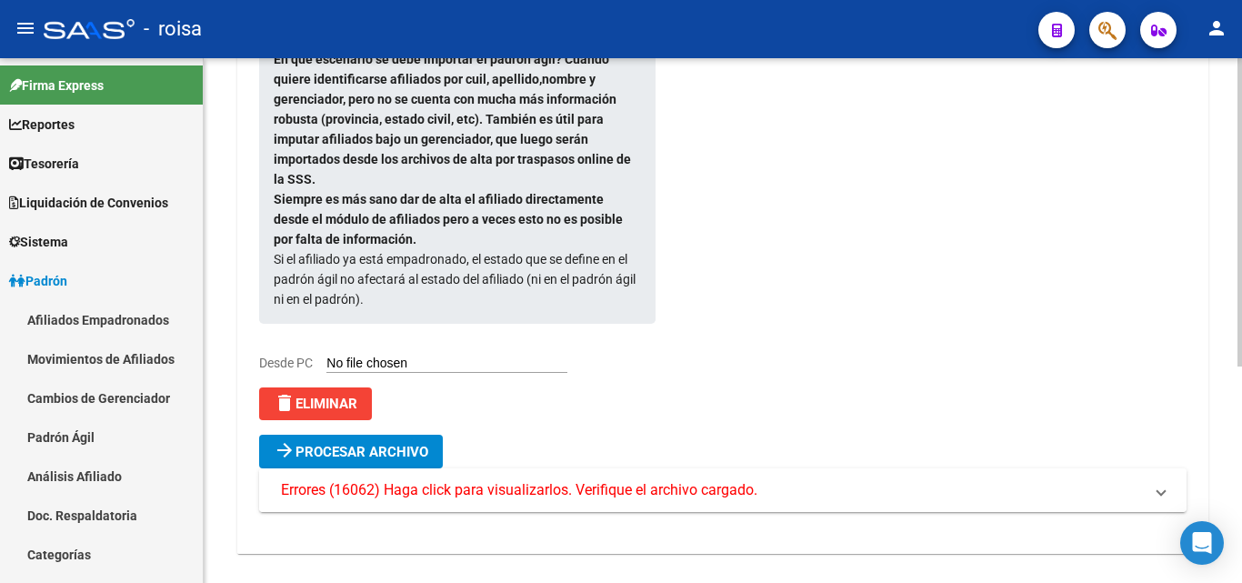
click at [608, 480] on span "Errores (16062) Haga click para visualizarlos. Verifique el archivo cargado." at bounding box center [519, 490] width 476 height 20
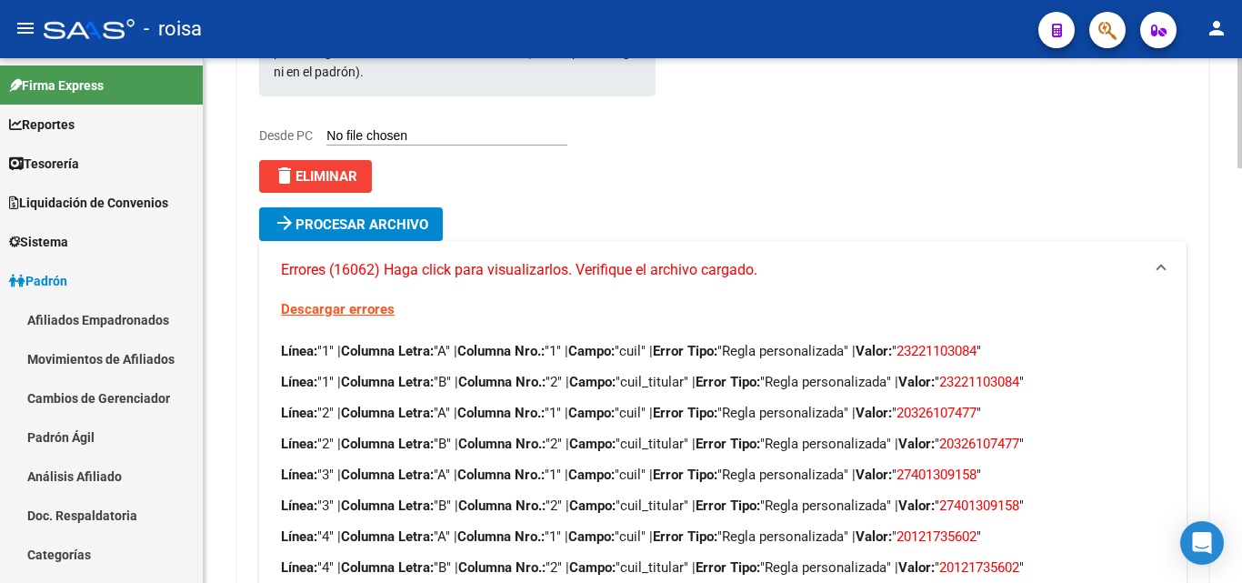
scroll to position [622, 0]
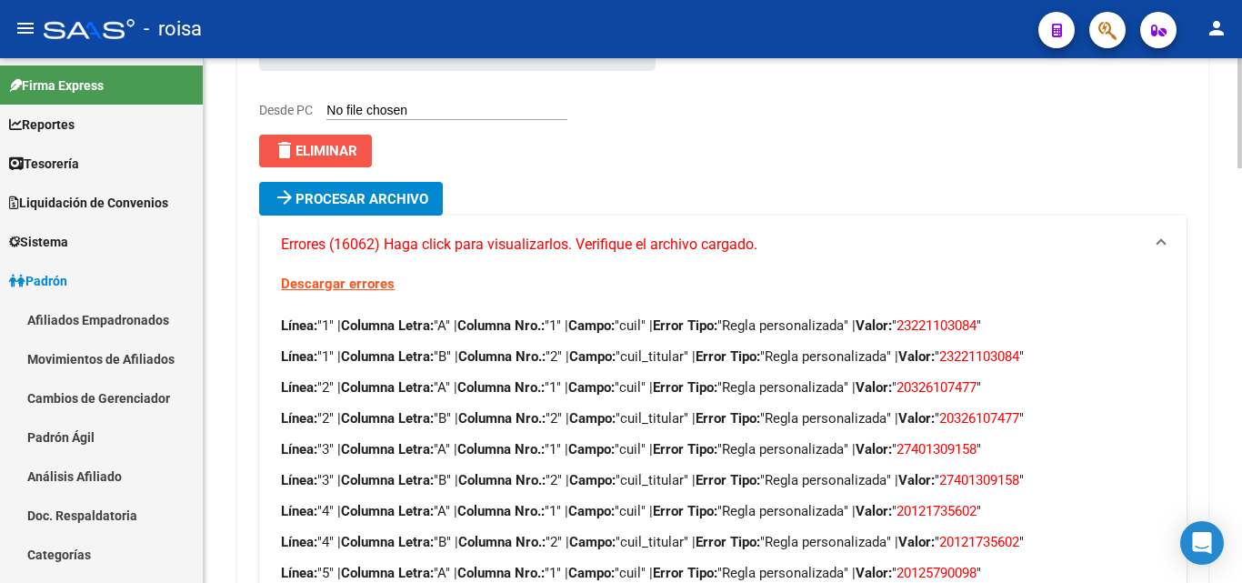
click at [353, 143] on span "delete Eliminar" at bounding box center [316, 151] width 84 height 16
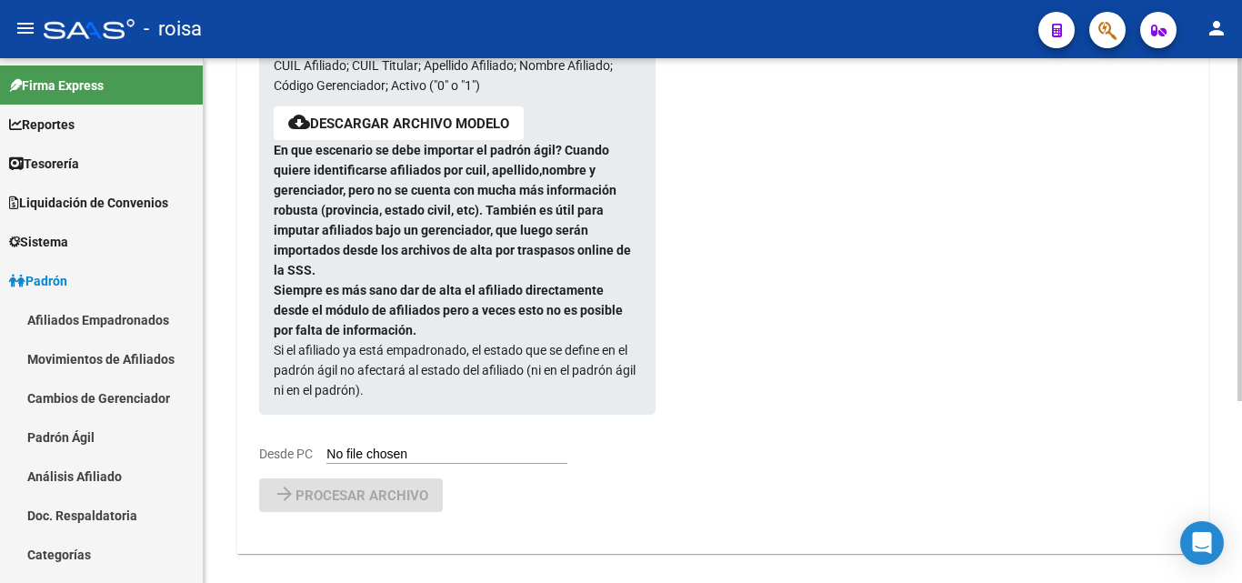
click at [399, 446] on input "Desde PC" at bounding box center [446, 454] width 241 height 17
type input "C:\fakepath\PadronAgil.csv"
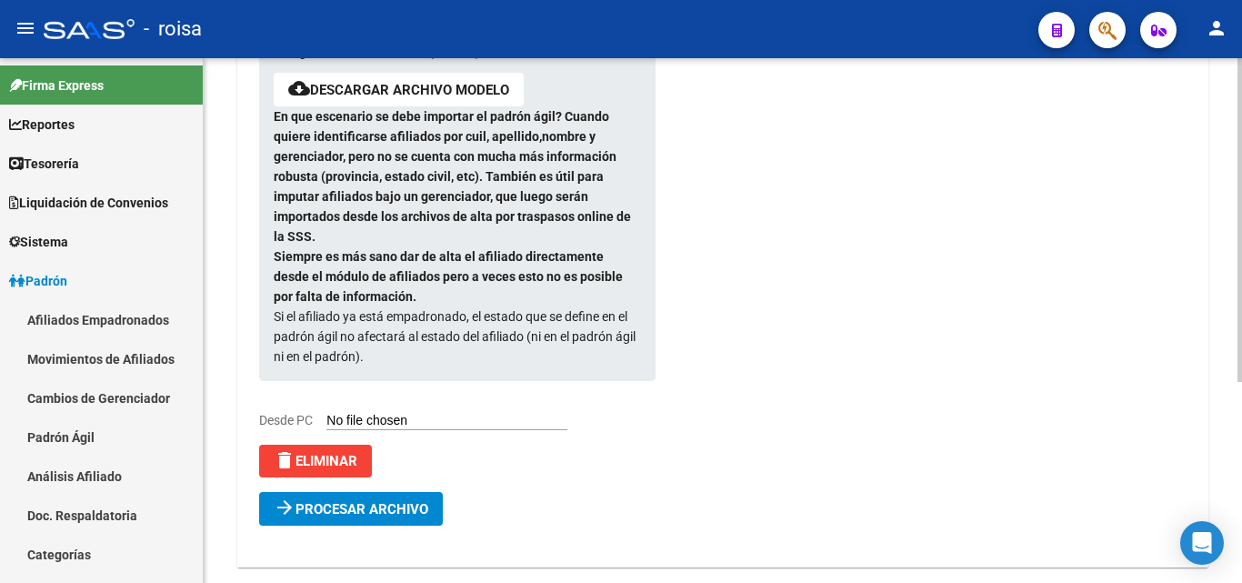
scroll to position [326, 0]
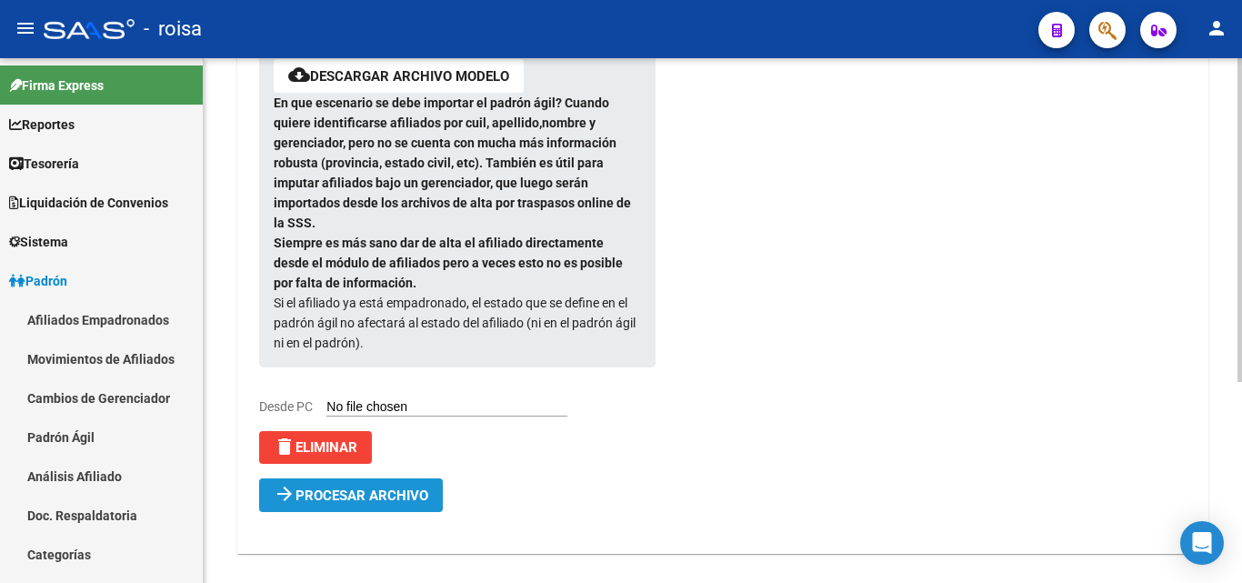
click at [352, 487] on span "Procesar archivo" at bounding box center [362, 495] width 133 height 16
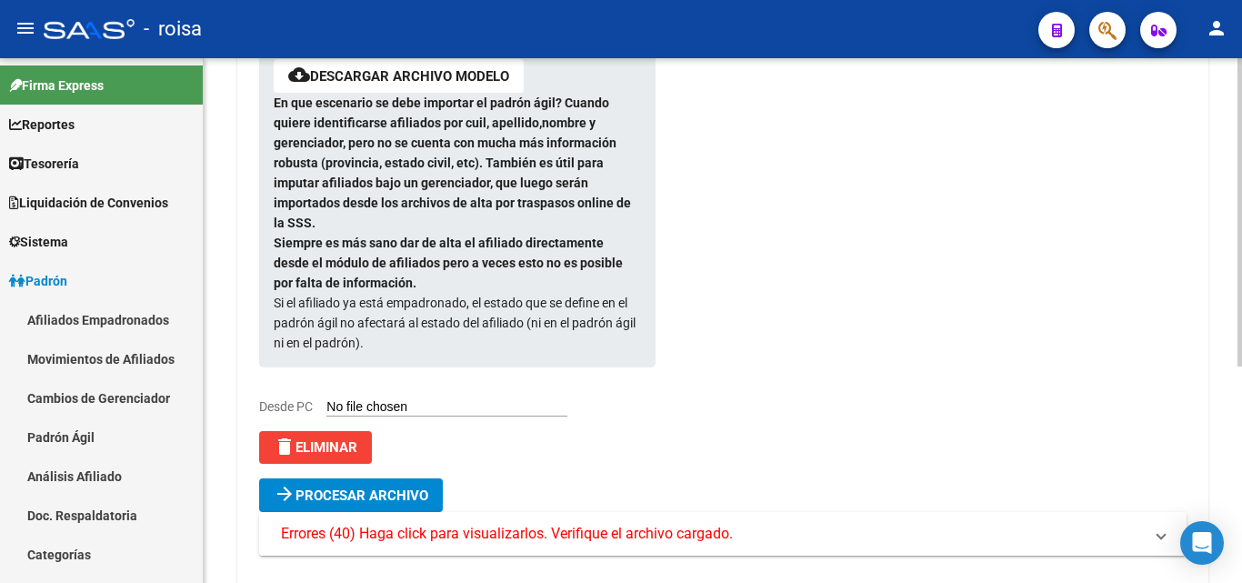
scroll to position [369, 0]
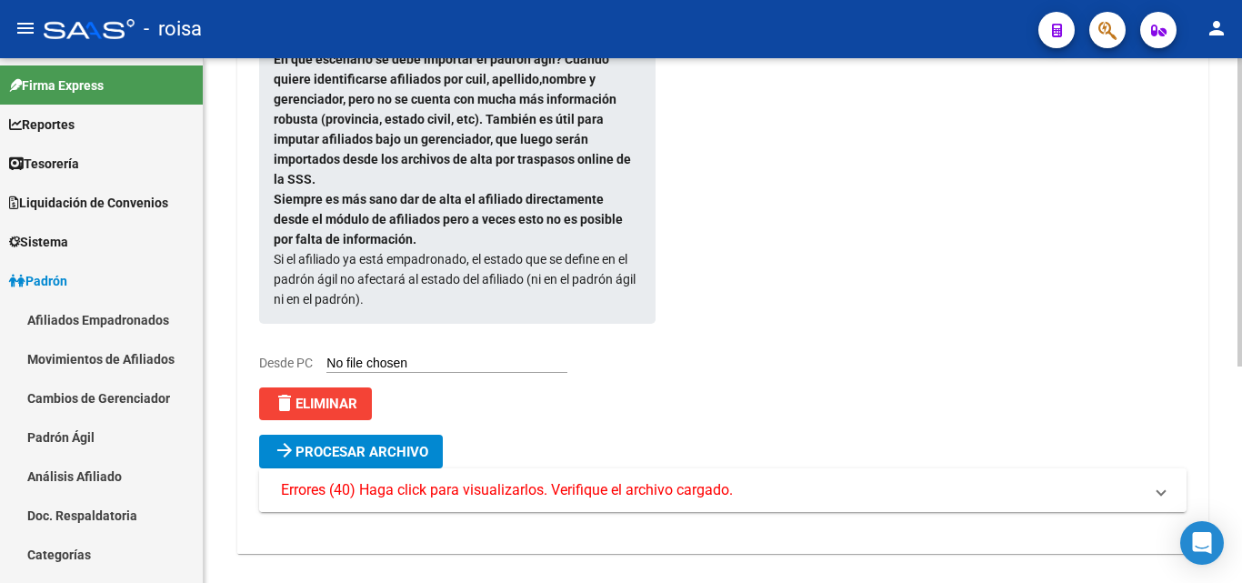
click at [663, 480] on span "Errores (40) Haga click para visualizarlos. Verifique el archivo cargado." at bounding box center [507, 490] width 452 height 20
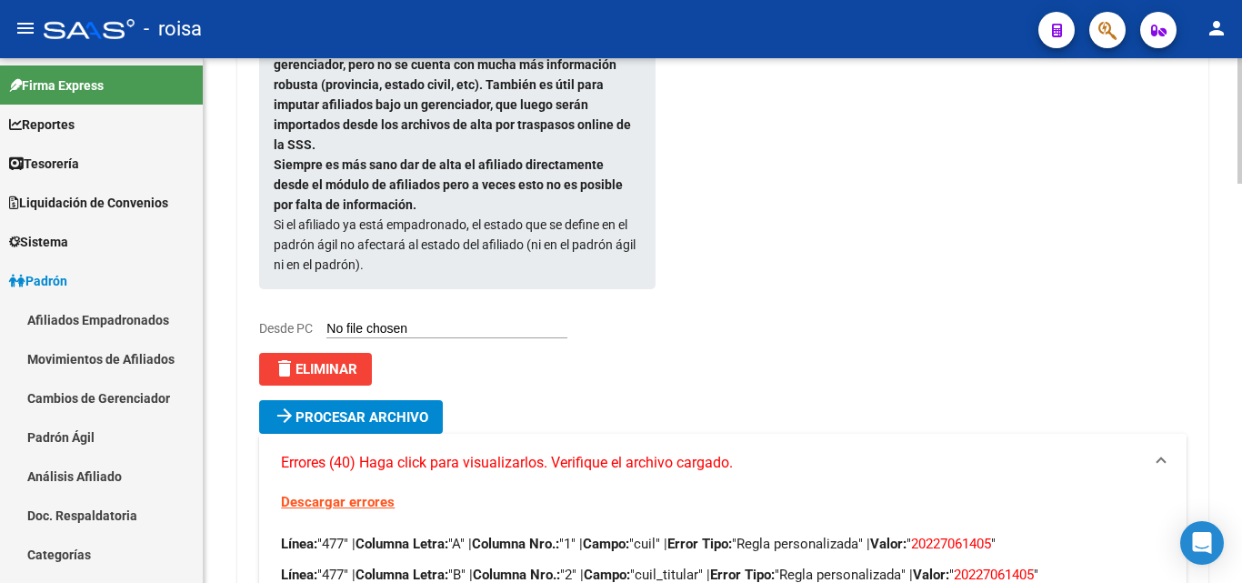
scroll to position [495, 0]
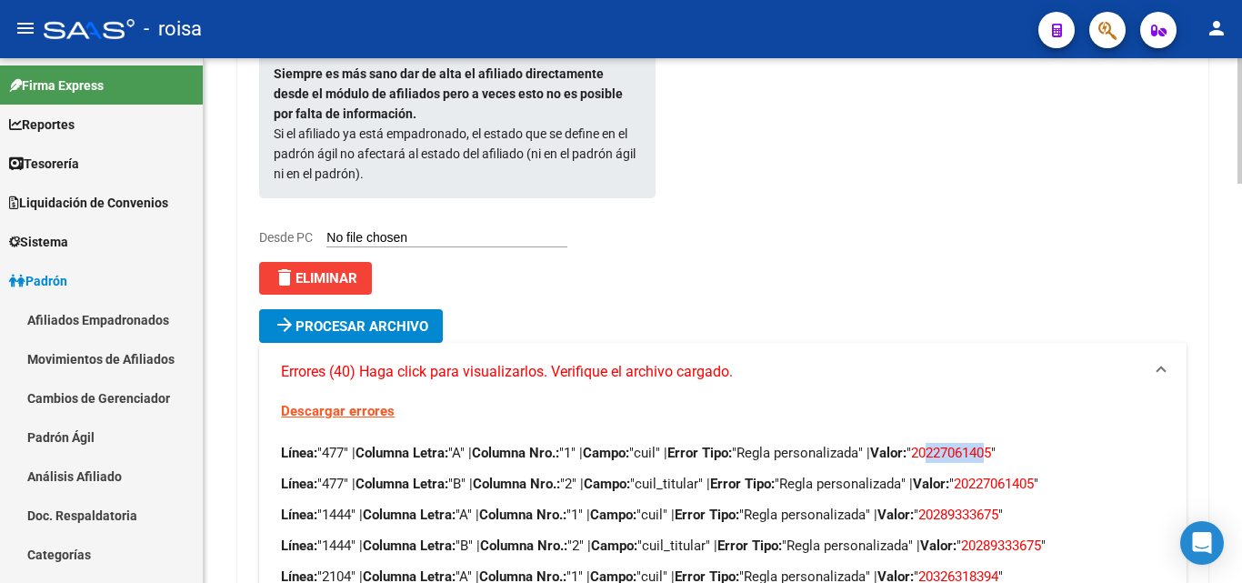
drag, startPoint x: 962, startPoint y: 436, endPoint x: 1025, endPoint y: 436, distance: 62.7
click at [991, 445] on span "20227061405" at bounding box center [951, 453] width 80 height 16
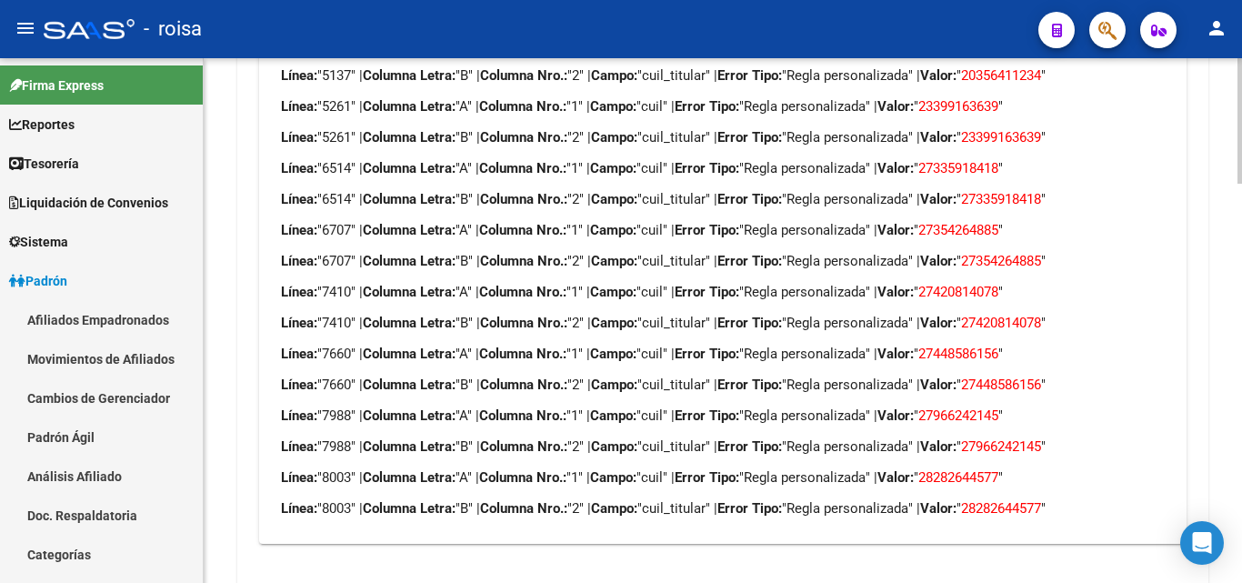
scroll to position [1677, 0]
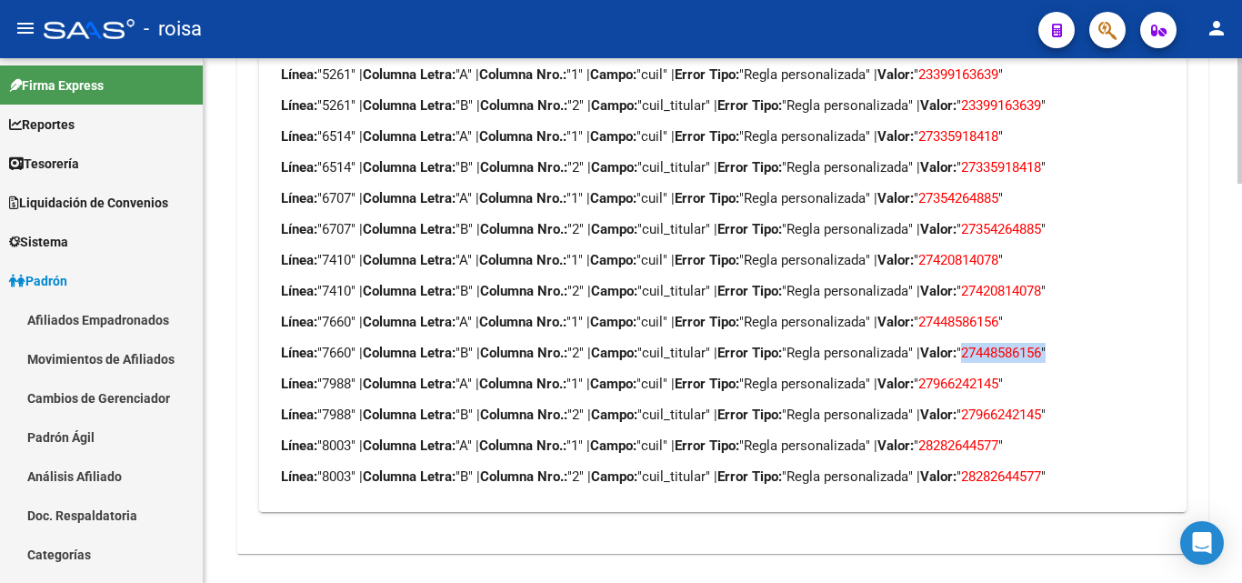
drag, startPoint x: 997, startPoint y: 331, endPoint x: 1088, endPoint y: 327, distance: 91.0
click at [1088, 343] on p "Línea: "7660" | Columna Letra: "B" | Columna Nro.: "2" | Campo: "cuil_titular" …" at bounding box center [722, 353] width 883 height 20
drag, startPoint x: 878, startPoint y: 305, endPoint x: 700, endPoint y: 306, distance: 177.3
click at [700, 312] on p "Línea: "7660" | Columna Letra: "A" | Columna Nro.: "1" | Campo: "cuil" | Error …" at bounding box center [722, 322] width 883 height 20
copy p "Error Tipo: "Regla personalizada""
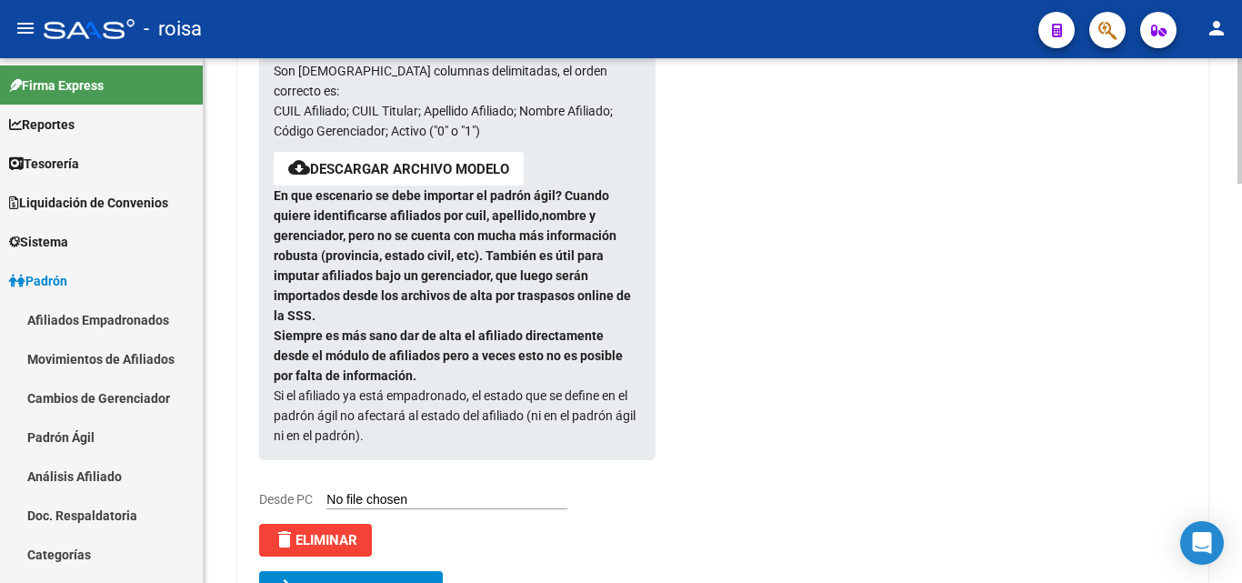
scroll to position [404, 0]
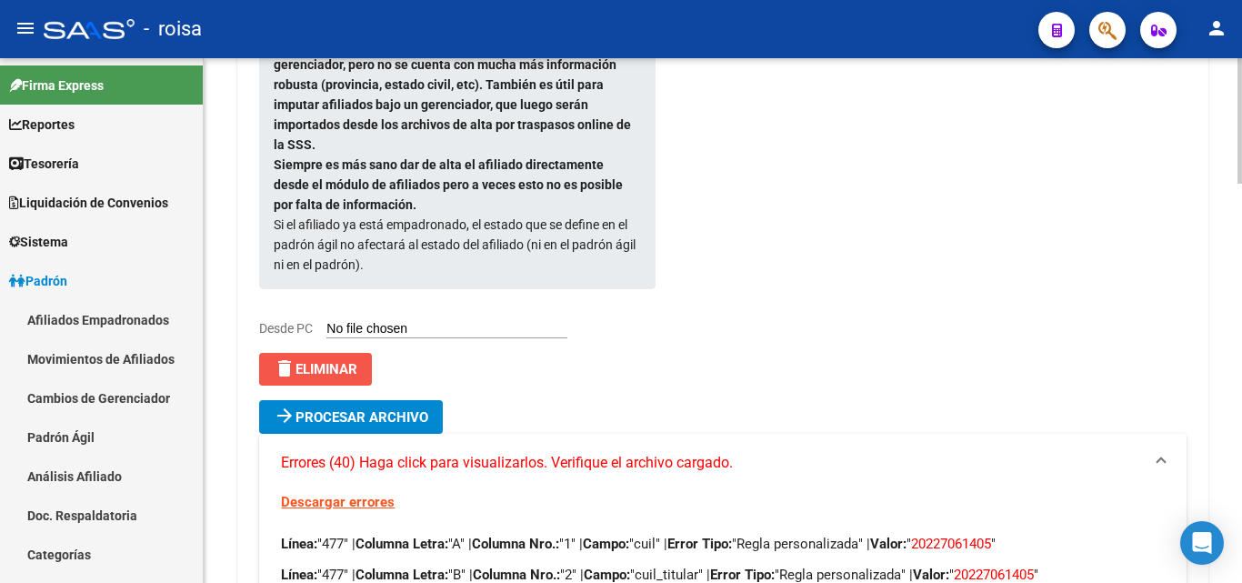
click at [354, 361] on span "delete Eliminar" at bounding box center [316, 369] width 84 height 16
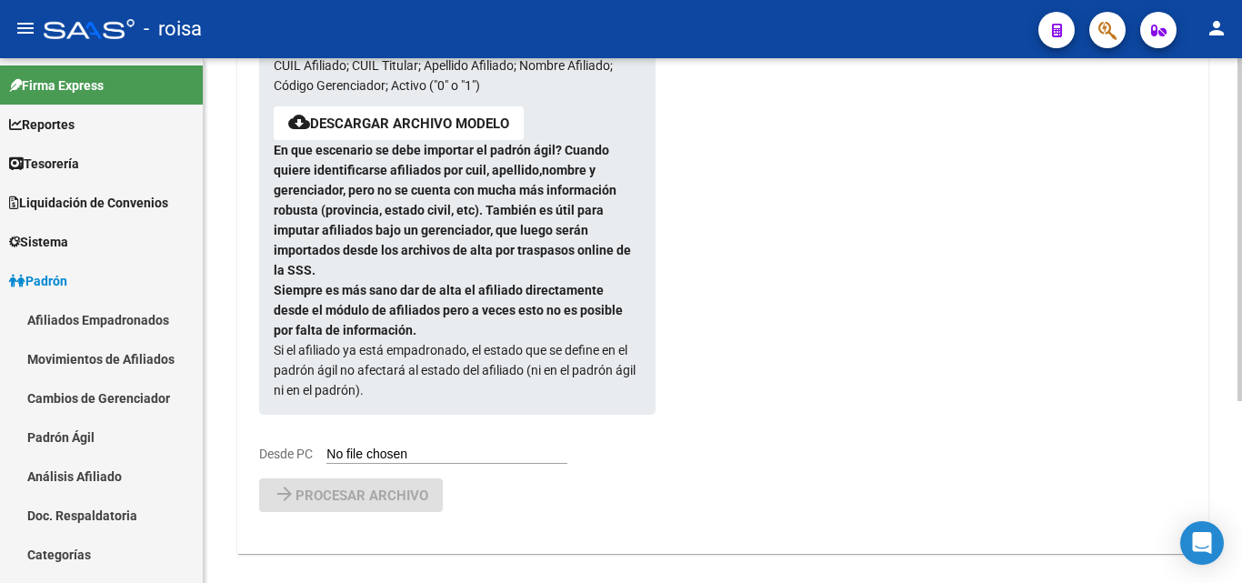
click at [395, 446] on input "Desde PC" at bounding box center [446, 454] width 241 height 17
type input "C:\fakepath\PadronAgil 2.csv"
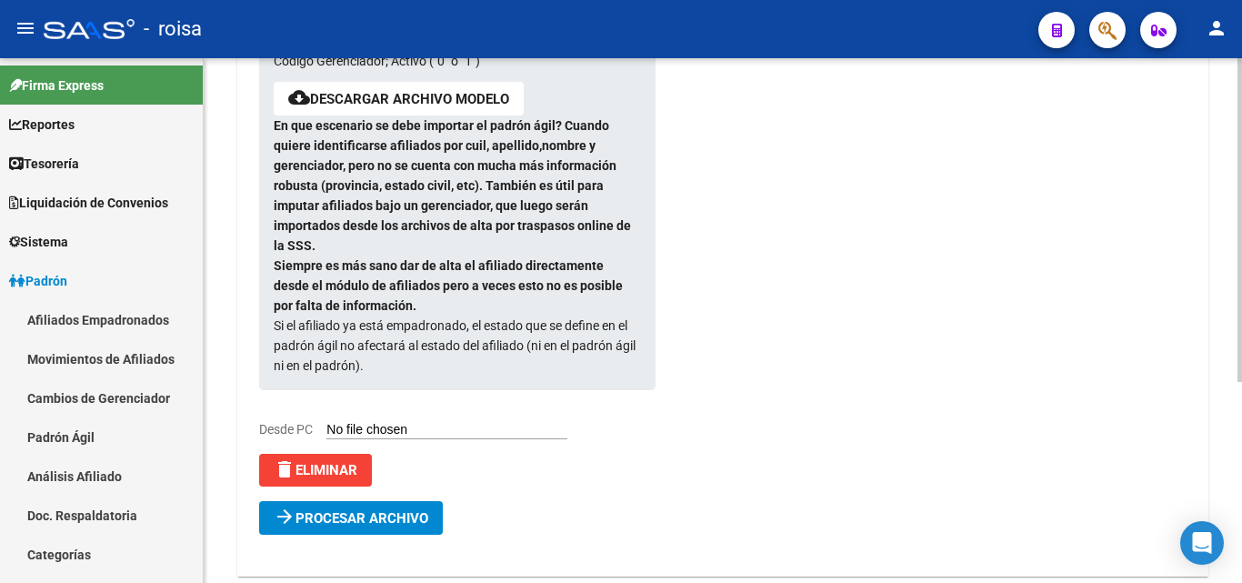
scroll to position [326, 0]
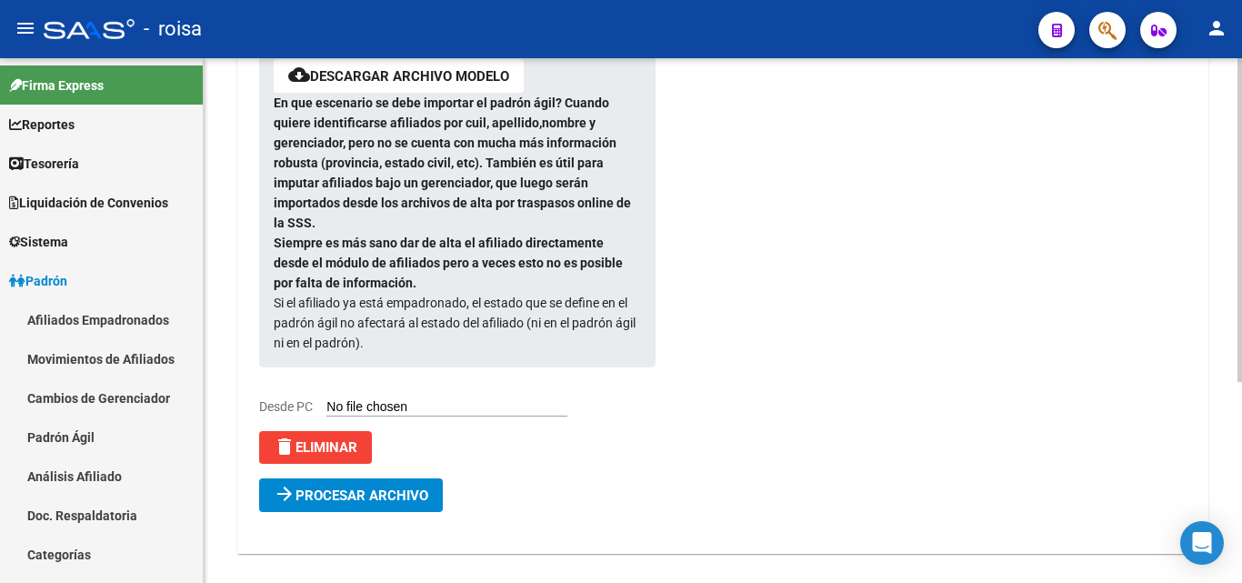
click at [395, 487] on span "Procesar archivo" at bounding box center [362, 495] width 133 height 16
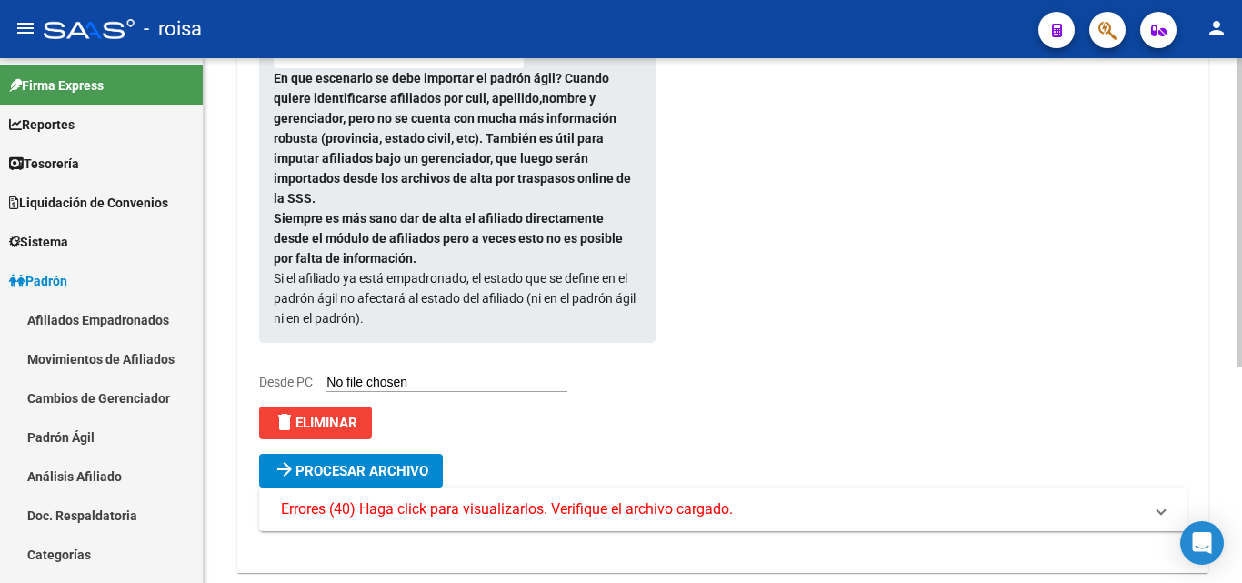
scroll to position [369, 0]
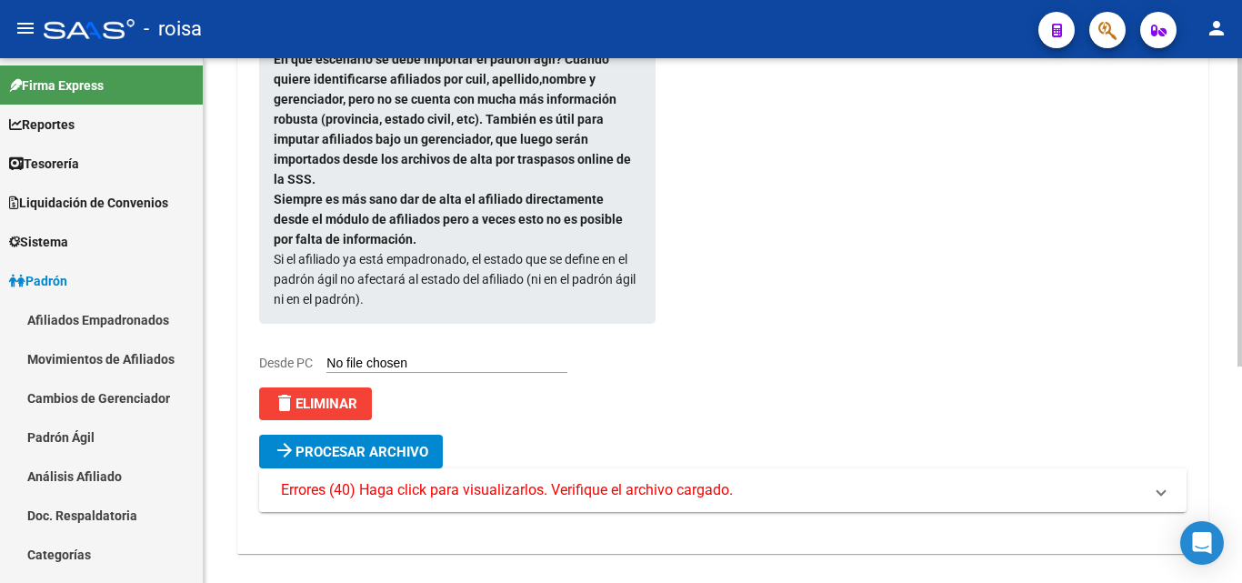
click at [619, 480] on span "Errores (40) Haga click para visualizarlos. Verifique el archivo cargado." at bounding box center [507, 490] width 452 height 20
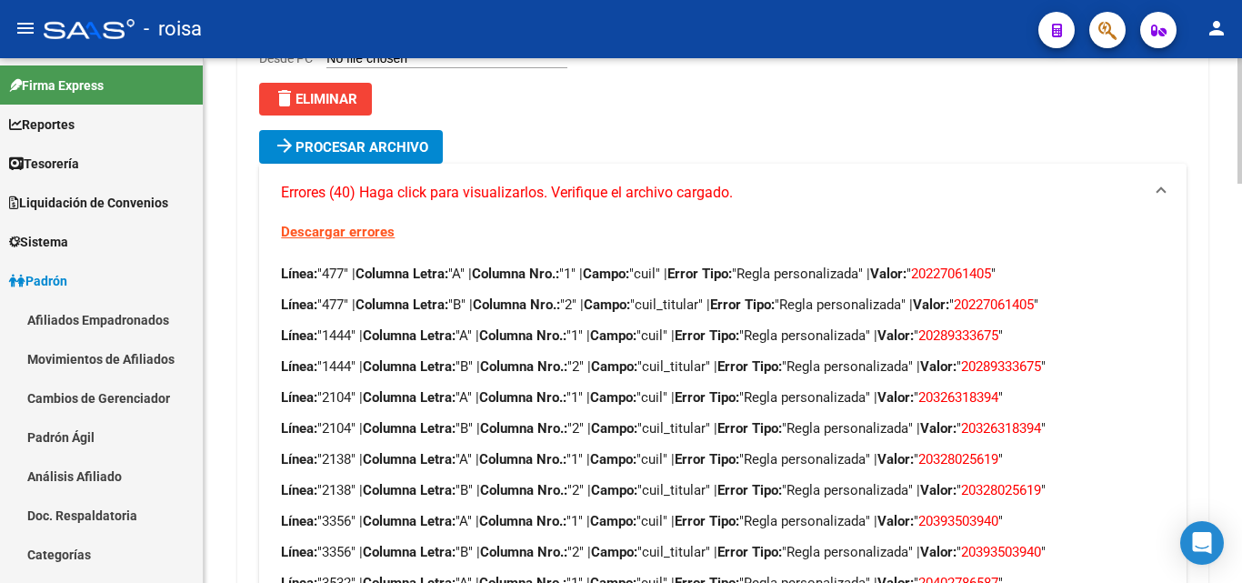
scroll to position [586, 0]
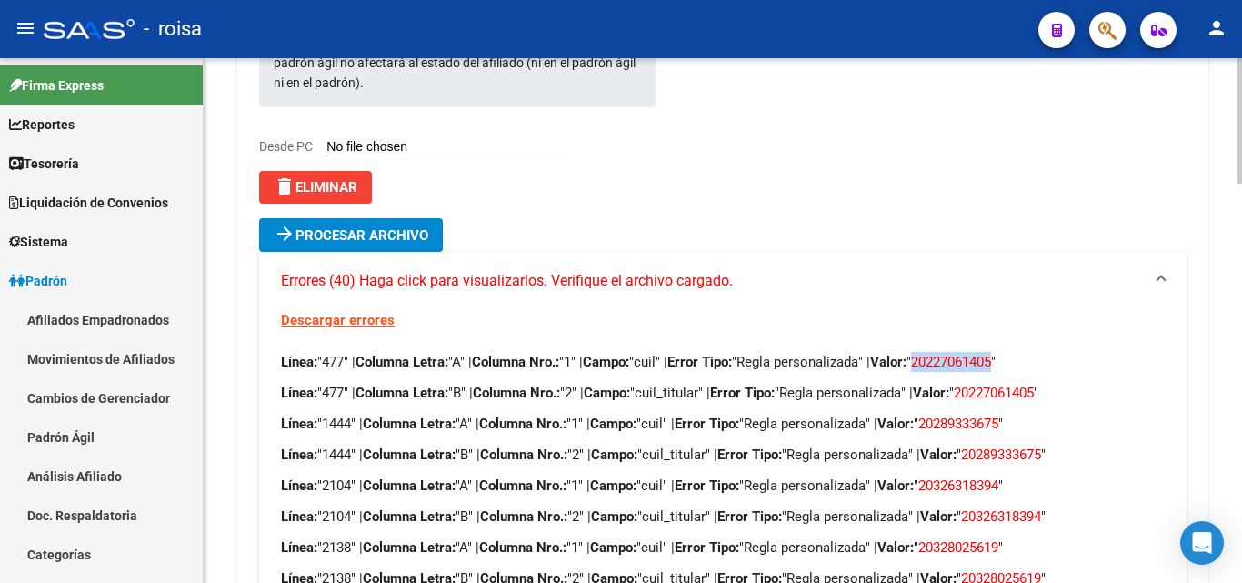
drag, startPoint x: 950, startPoint y: 345, endPoint x: 1029, endPoint y: 345, distance: 79.1
click at [991, 354] on span "20227061405" at bounding box center [951, 362] width 80 height 16
click at [990, 354] on span "20227061405" at bounding box center [951, 362] width 80 height 16
drag, startPoint x: 964, startPoint y: 343, endPoint x: 1022, endPoint y: 350, distance: 58.7
click at [991, 354] on span "20227061405" at bounding box center [951, 362] width 80 height 16
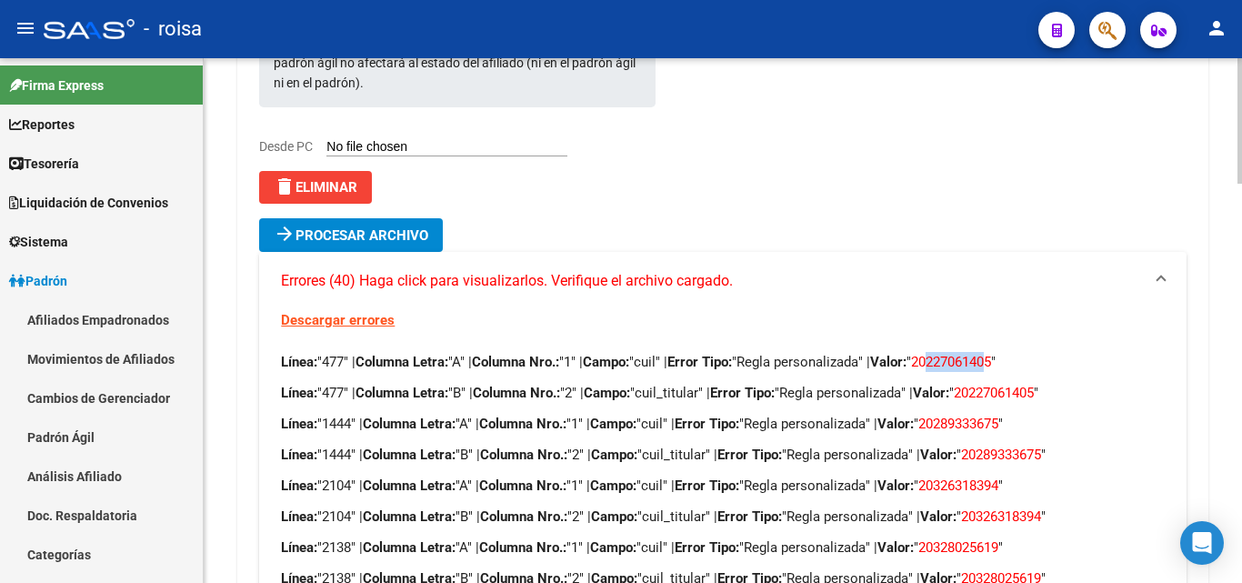
copy span "22706140"
drag, startPoint x: 1005, startPoint y: 374, endPoint x: 1063, endPoint y: 378, distance: 58.4
click at [1034, 385] on span "20227061405" at bounding box center [994, 393] width 80 height 16
click at [988, 416] on span "20289333675" at bounding box center [958, 424] width 80 height 16
drag, startPoint x: 973, startPoint y: 402, endPoint x: 1031, endPoint y: 407, distance: 58.5
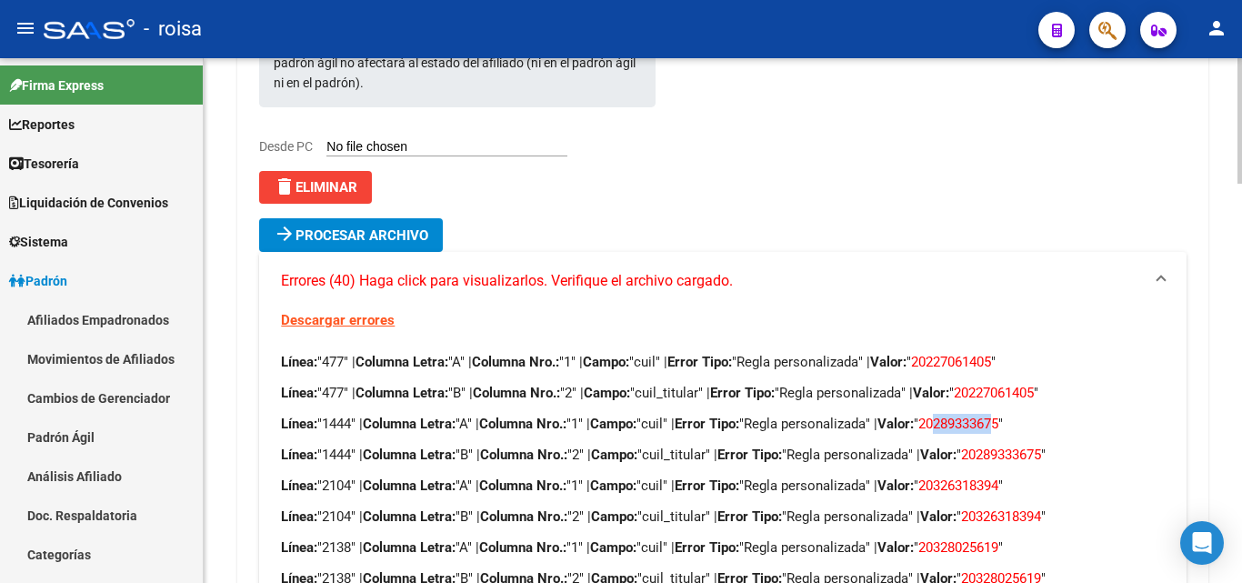
click at [998, 416] on span "20289333675" at bounding box center [958, 424] width 80 height 16
copy span "28933367"
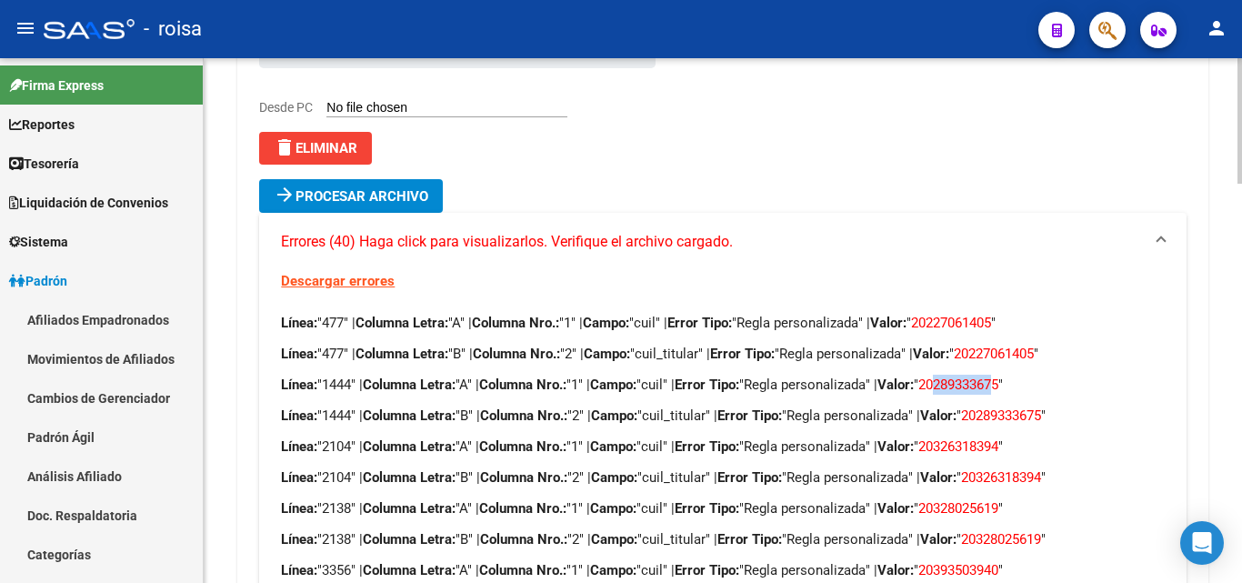
scroll to position [677, 0]
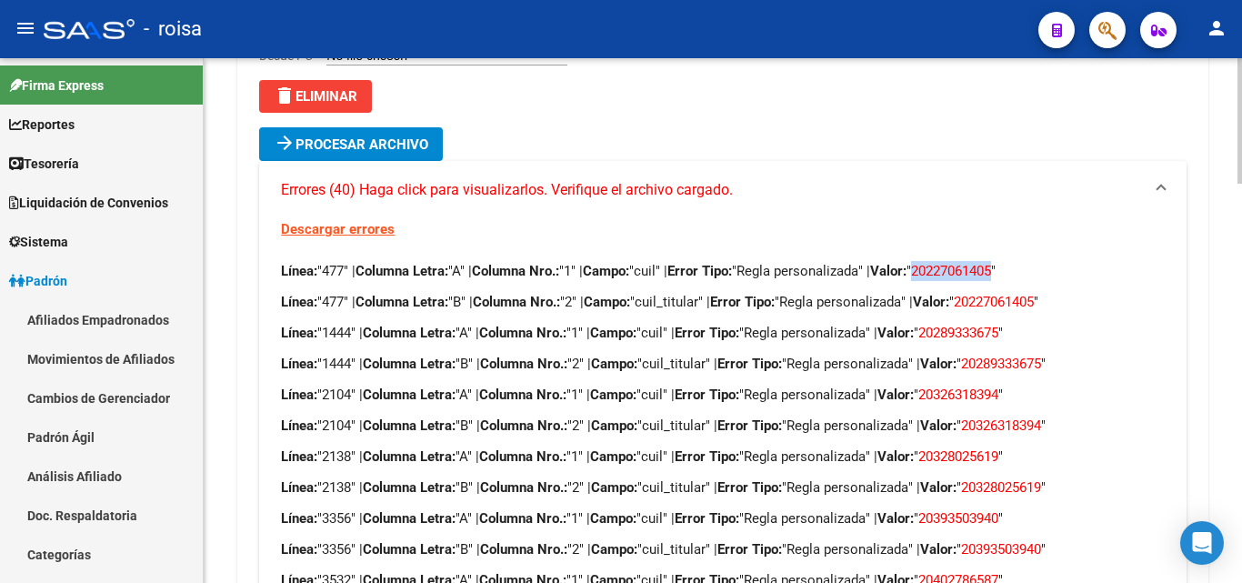
drag, startPoint x: 1029, startPoint y: 246, endPoint x: 950, endPoint y: 250, distance: 79.2
click at [950, 263] on span "20227061405" at bounding box center [951, 271] width 80 height 16
copy span "20227061405"
drag, startPoint x: 1037, startPoint y: 436, endPoint x: 957, endPoint y: 441, distance: 80.2
click at [957, 448] on span "20328025619" at bounding box center [958, 456] width 80 height 16
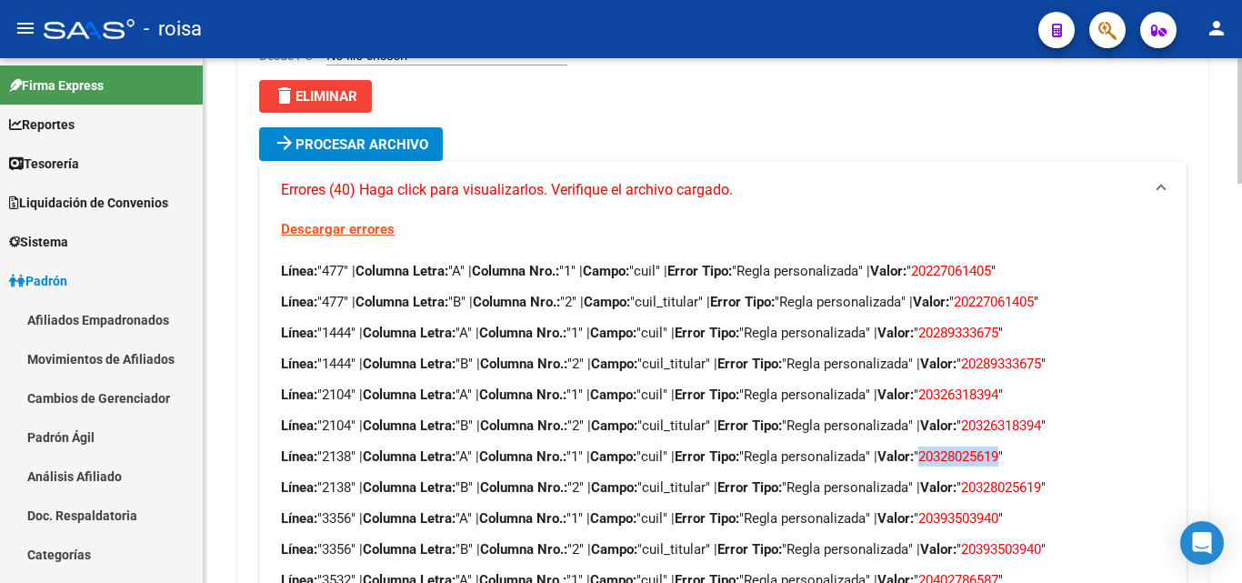
copy span "20328025619"
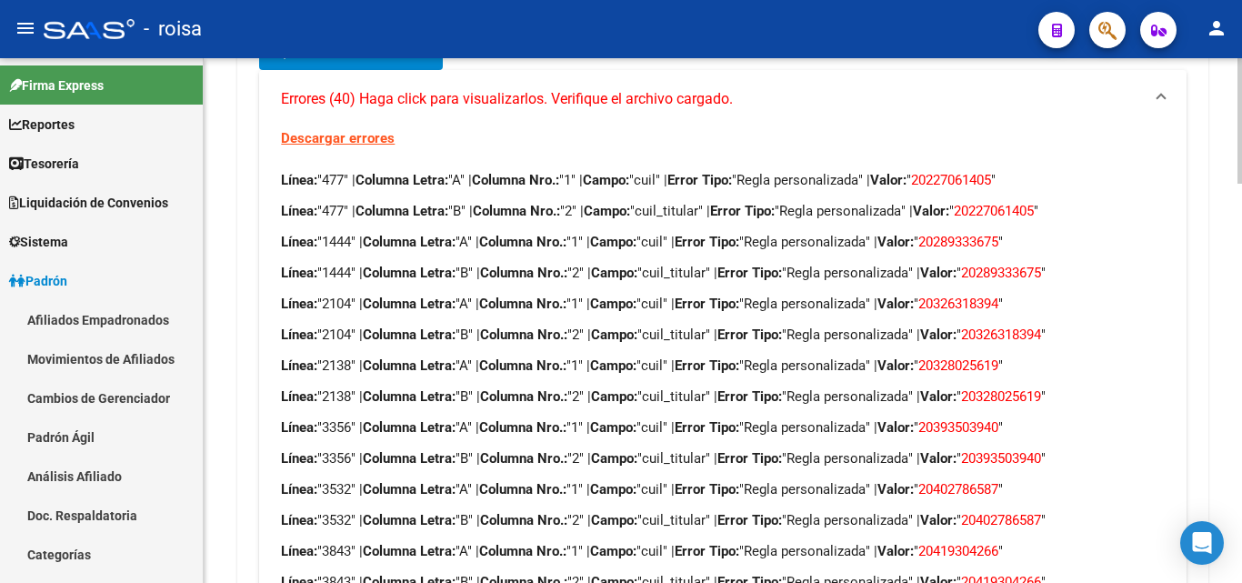
click at [998, 419] on span "20393503940" at bounding box center [958, 427] width 80 height 16
drag, startPoint x: 1037, startPoint y: 403, endPoint x: 958, endPoint y: 406, distance: 78.3
click at [958, 419] on span "20393503940" at bounding box center [958, 427] width 80 height 16
copy span "20393503940"
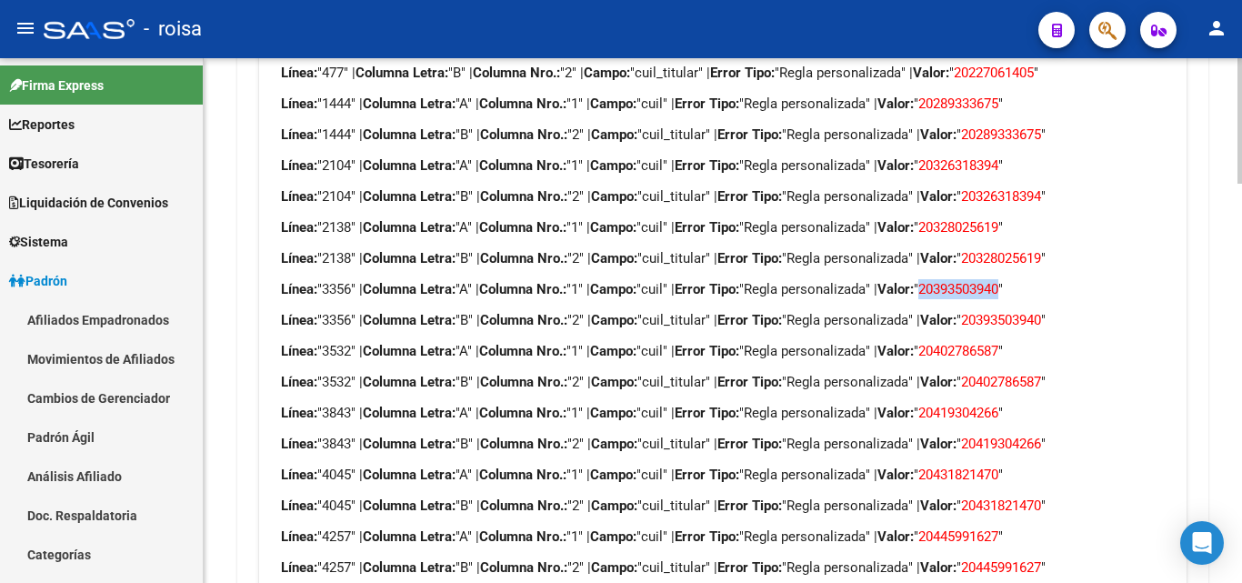
scroll to position [949, 0]
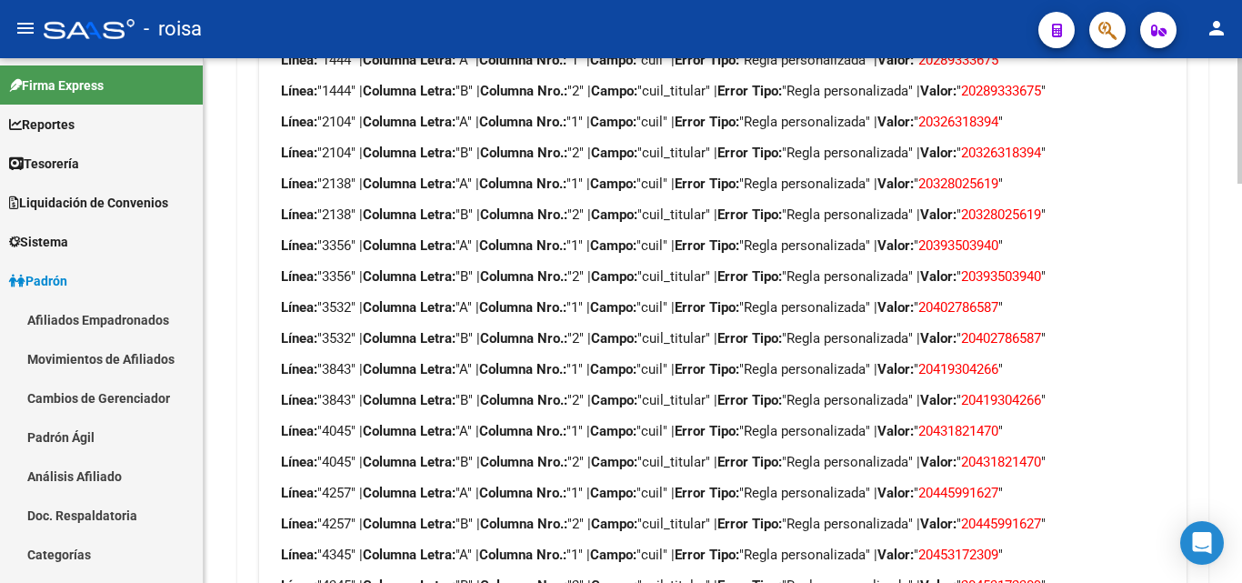
click at [990, 299] on span "20402786587" at bounding box center [958, 307] width 80 height 16
copy span "20402786587"
click at [1029, 330] on span "20402786587" at bounding box center [1001, 338] width 80 height 16
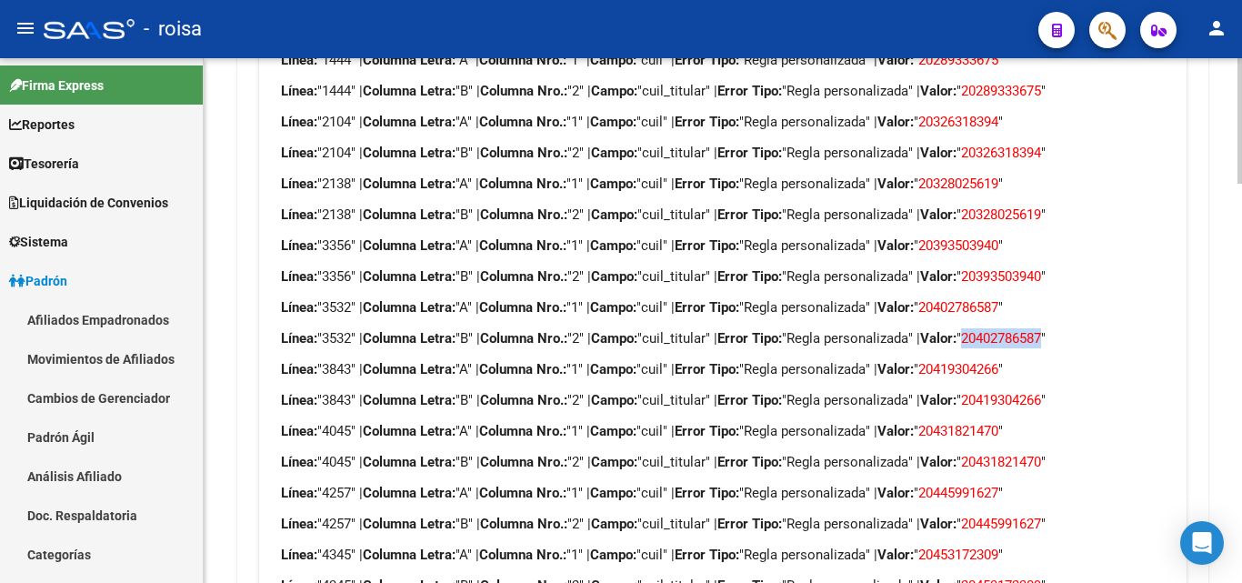
copy span "20402786587"
click at [998, 361] on span "20419304266" at bounding box center [958, 369] width 80 height 16
copy span "20419304266"
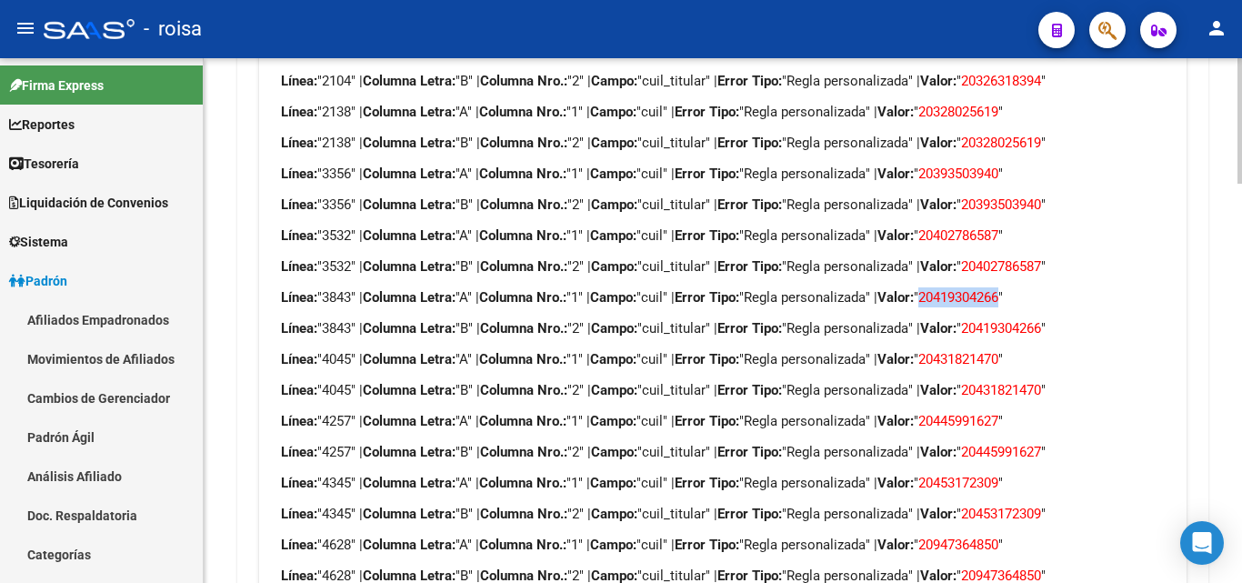
scroll to position [1131, 0]
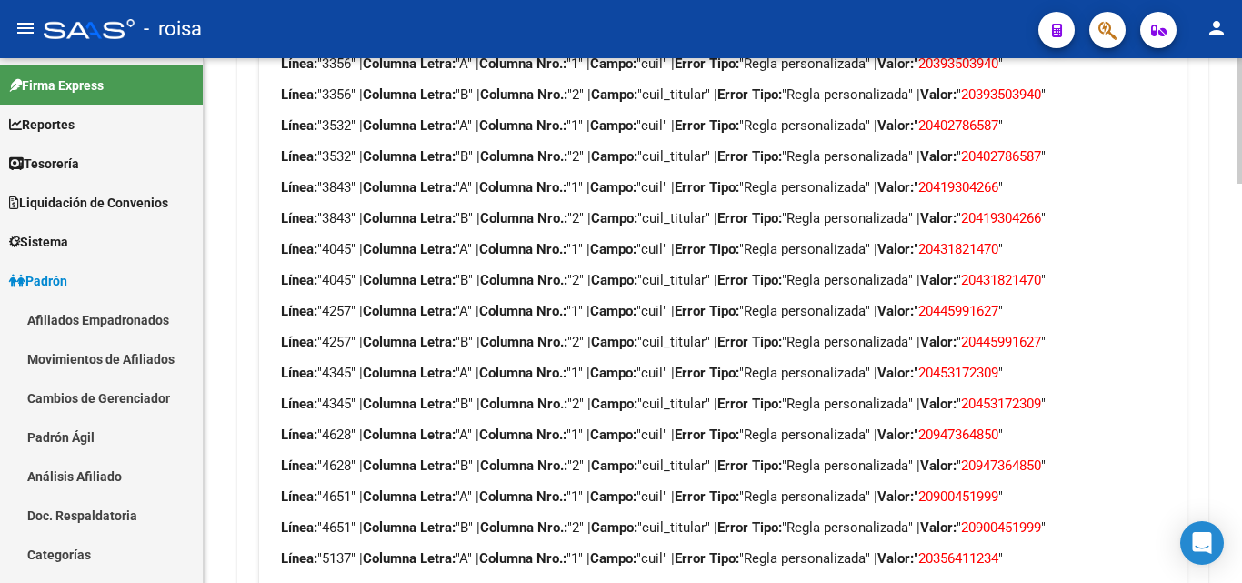
click at [1041, 210] on span "20419304266" at bounding box center [1001, 218] width 80 height 16
copy span "20419304266"
click at [996, 241] on span "20431821470" at bounding box center [958, 249] width 80 height 16
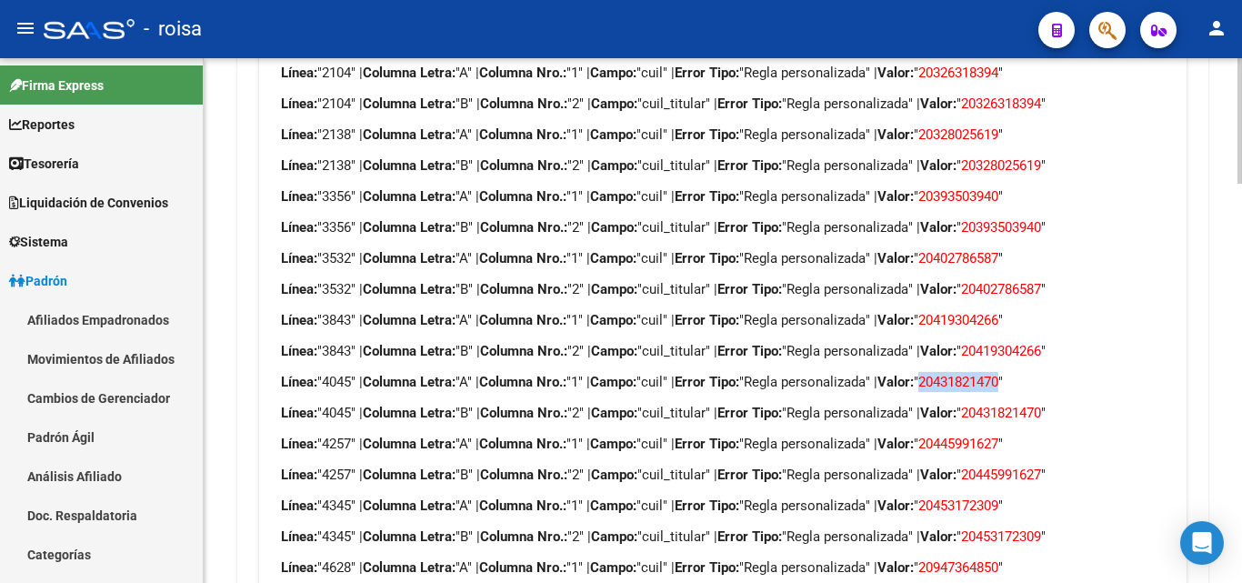
scroll to position [1040, 0]
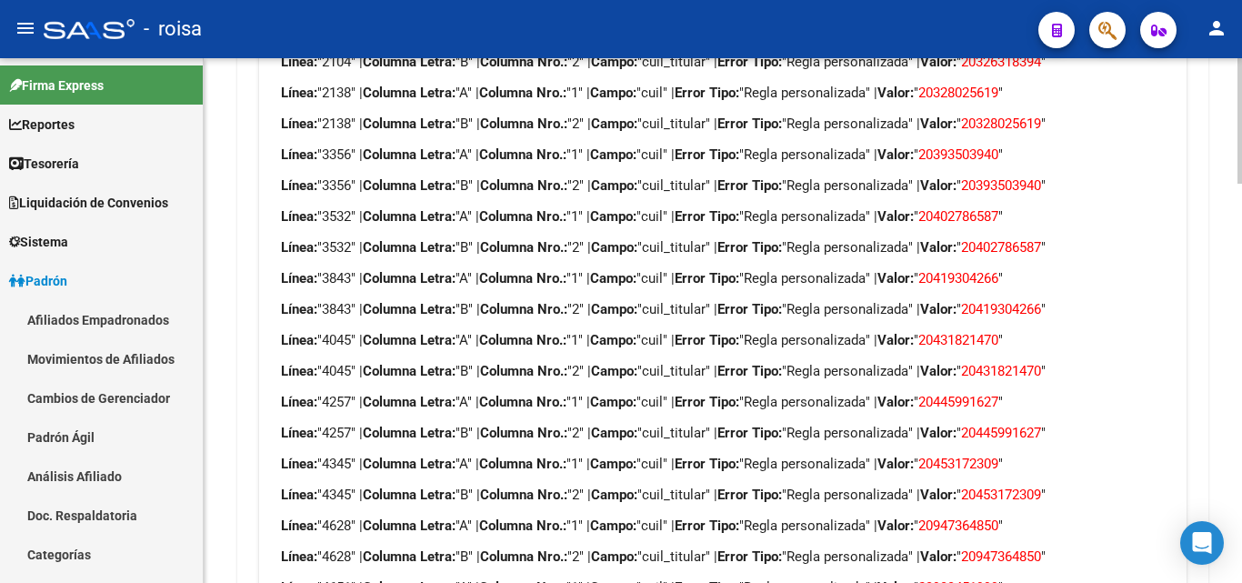
click at [998, 394] on span "20445991627" at bounding box center [958, 402] width 80 height 16
drag, startPoint x: 1038, startPoint y: 383, endPoint x: 957, endPoint y: 380, distance: 81.9
click at [957, 394] on span "20445991627" at bounding box center [958, 402] width 80 height 16
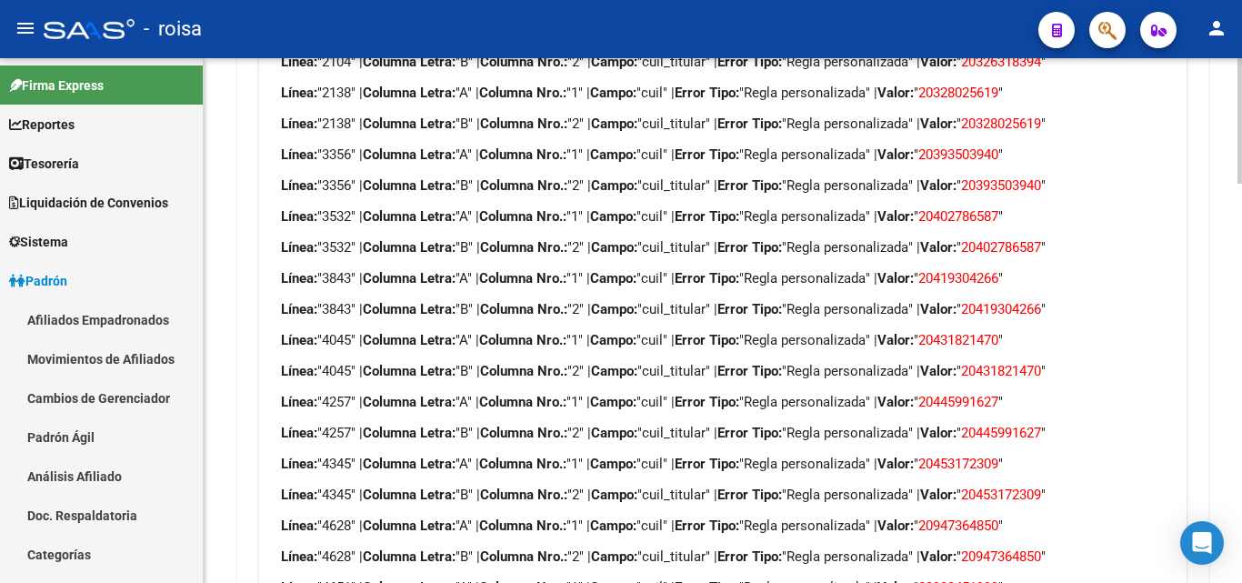
click at [998, 456] on span "20453172309" at bounding box center [958, 464] width 80 height 16
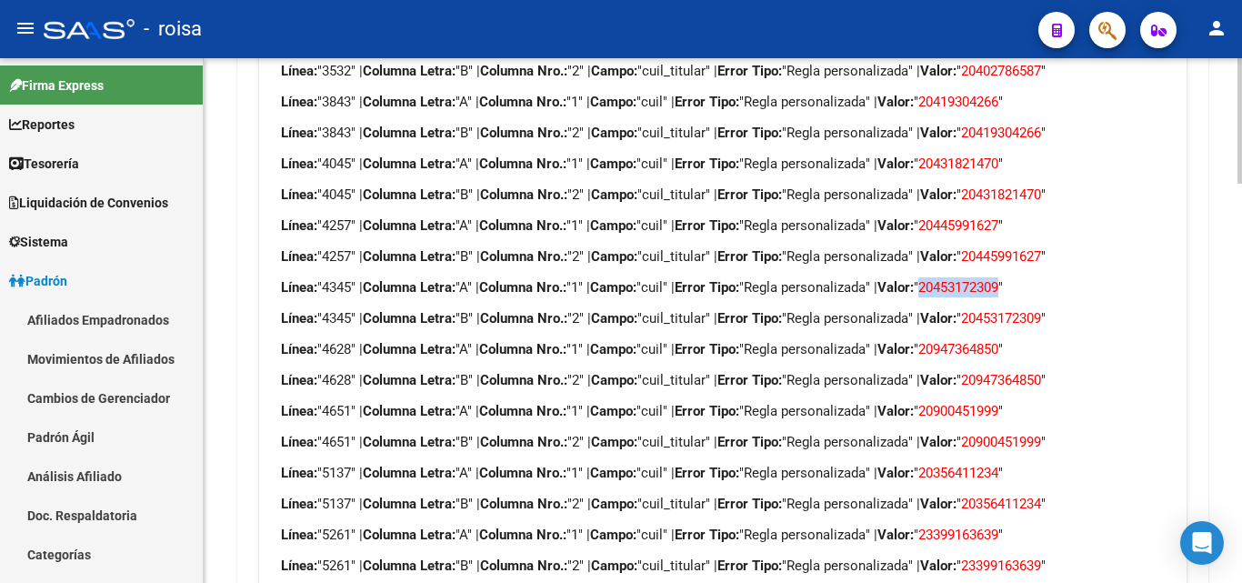
scroll to position [1222, 0]
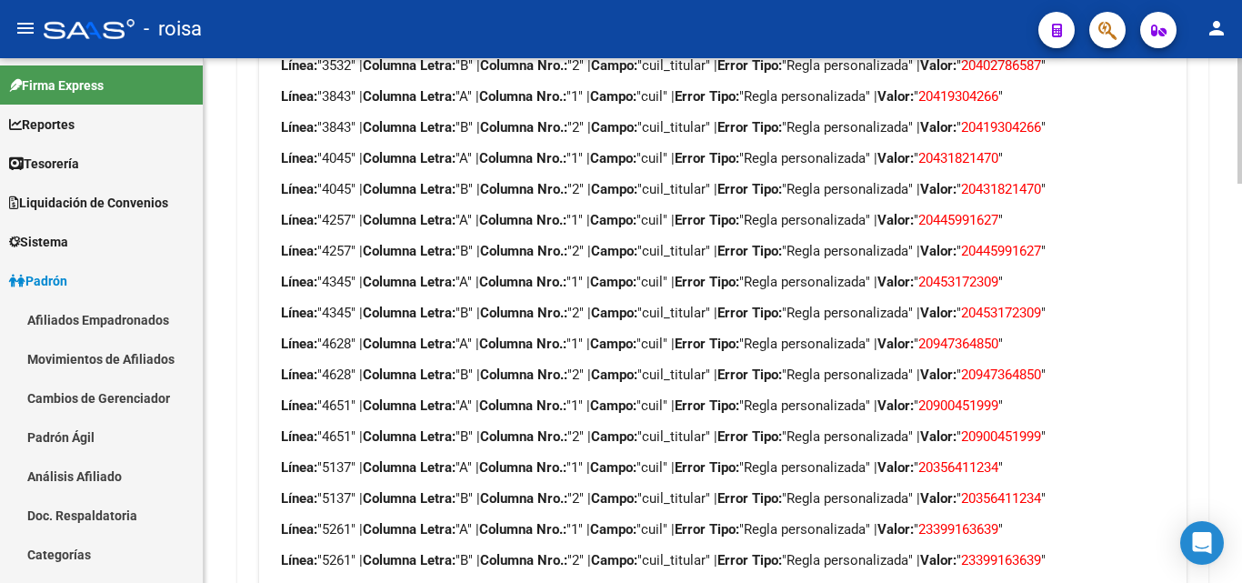
click at [1005, 334] on p "Línea: "4628" | Columna Letra: "A" | Columna Nro.: "1" | Campo: "cuil" | Error …" at bounding box center [722, 344] width 883 height 20
click at [998, 336] on span "20947364850" at bounding box center [958, 344] width 80 height 16
click at [973, 397] on span "20900451999" at bounding box center [958, 405] width 80 height 16
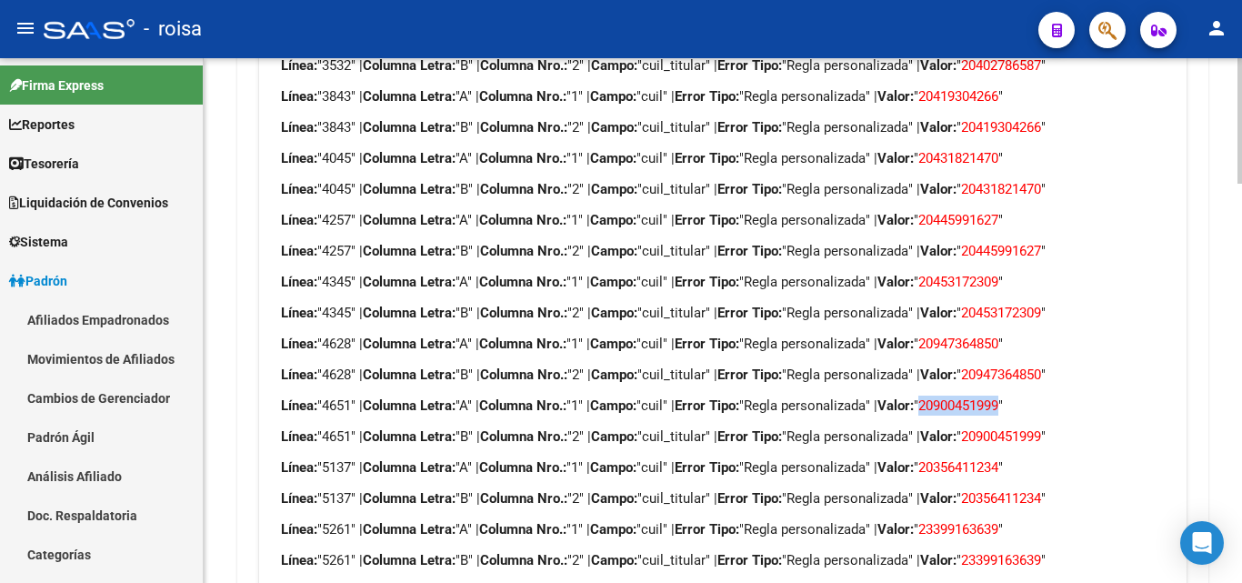
scroll to position [1313, 0]
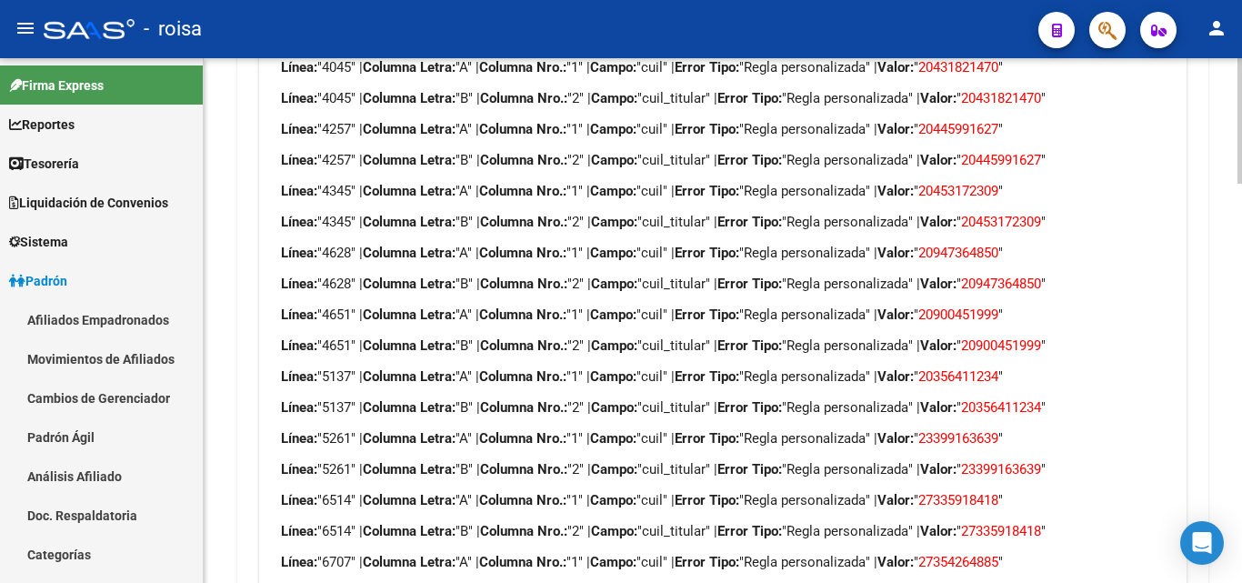
click at [998, 368] on span "20356411234" at bounding box center [958, 376] width 80 height 16
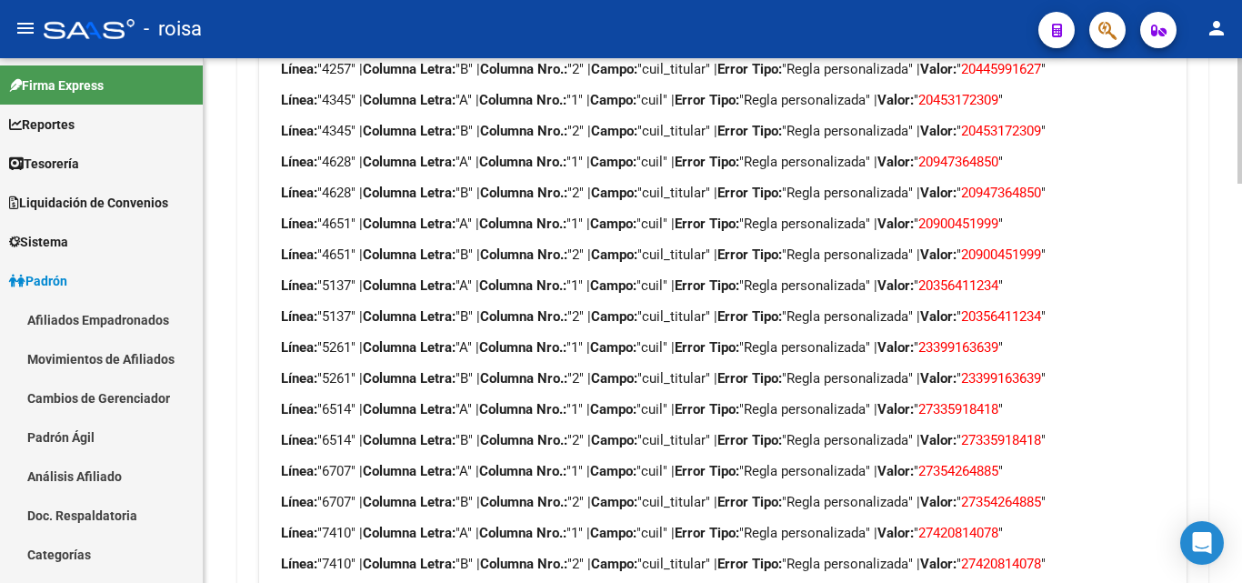
click at [998, 339] on span "23399163639" at bounding box center [958, 347] width 80 height 16
click at [998, 401] on span "27335918418" at bounding box center [958, 409] width 80 height 16
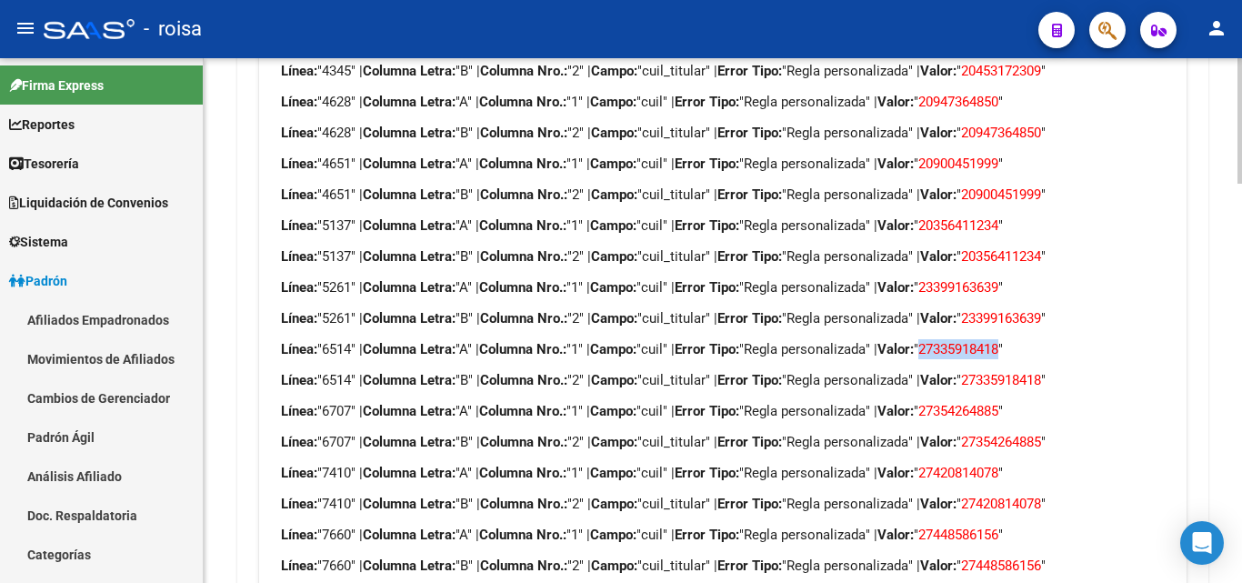
scroll to position [1495, 0]
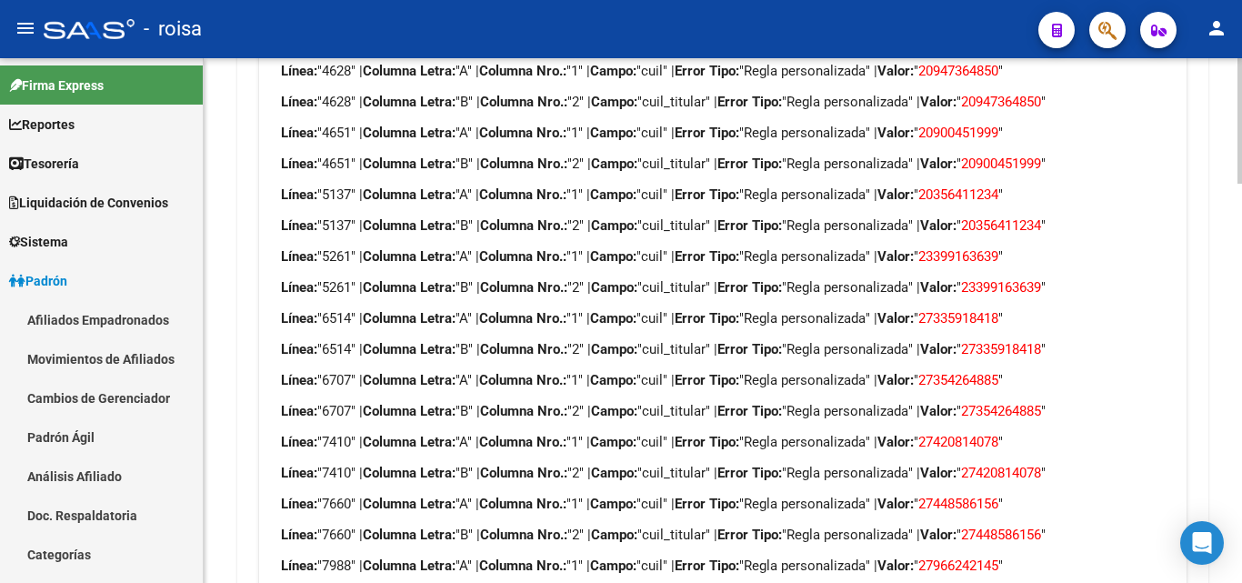
click at [998, 372] on span "27354264885" at bounding box center [958, 380] width 80 height 16
click at [993, 434] on span "27420814078" at bounding box center [958, 442] width 80 height 16
click at [998, 496] on span "27448586156" at bounding box center [958, 504] width 80 height 16
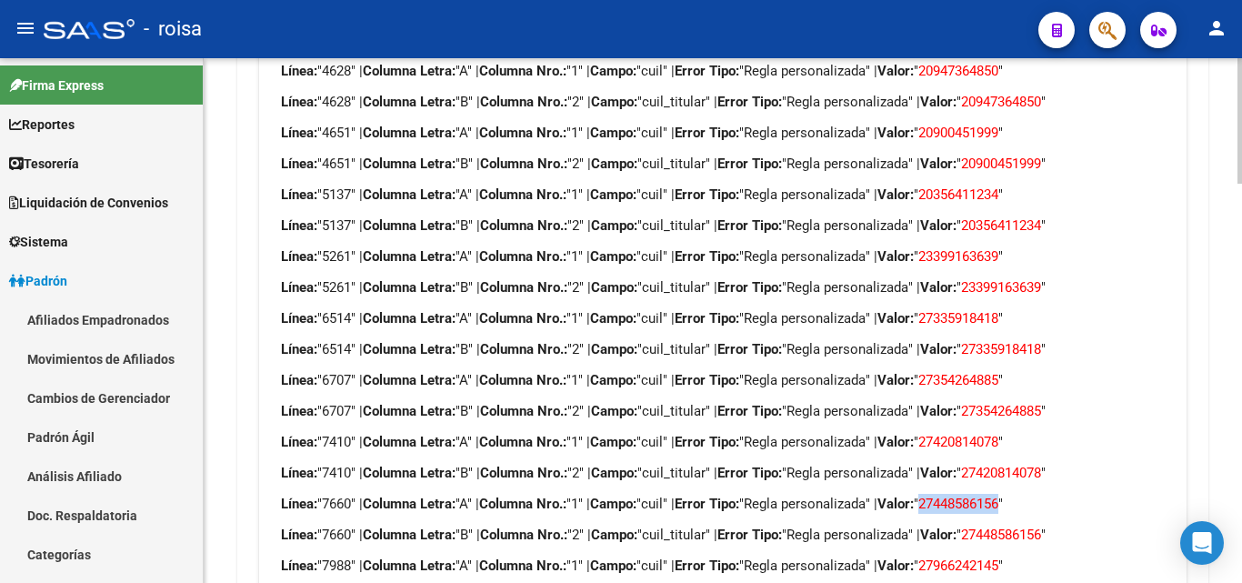
click at [998, 496] on span "27448586156" at bounding box center [958, 504] width 80 height 16
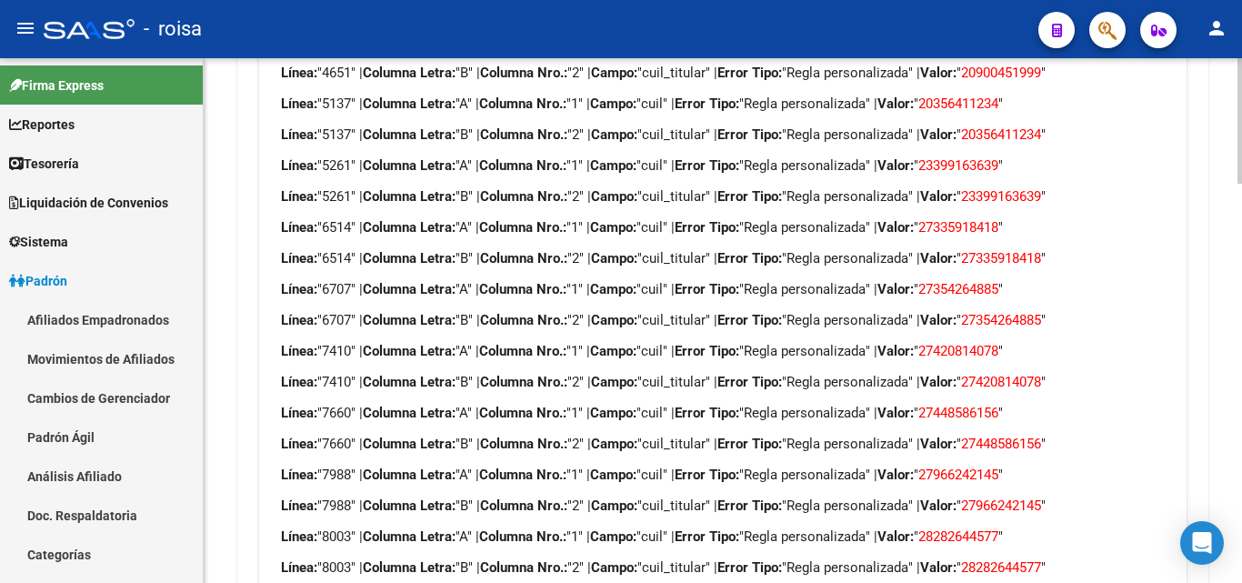
click at [1006, 465] on p "Línea: "7988" | Columna Letra: "A" | Columna Nro.: "1" | Campo: "cuil" | Error …" at bounding box center [722, 475] width 883 height 20
